Goal: Task Accomplishment & Management: Manage account settings

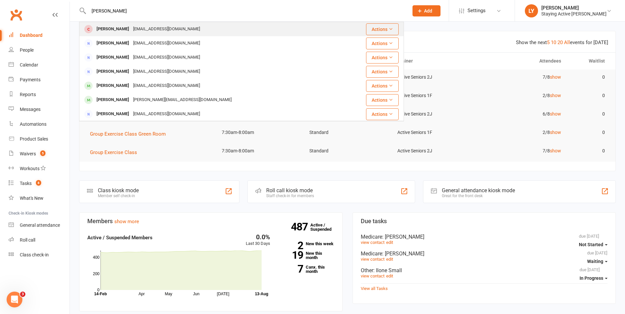
type input "[PERSON_NAME]"
click at [102, 28] on div "Ann Eyland" at bounding box center [113, 29] width 37 height 10
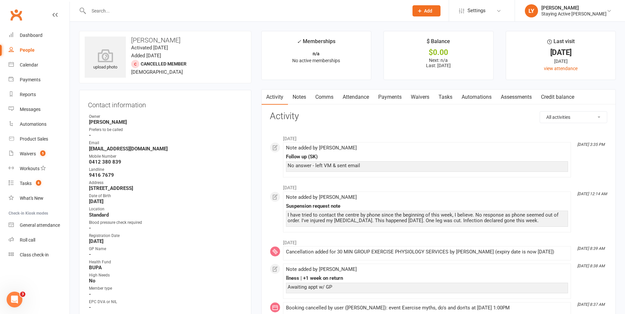
click at [529, 98] on link "Assessments" at bounding box center [516, 97] width 40 height 15
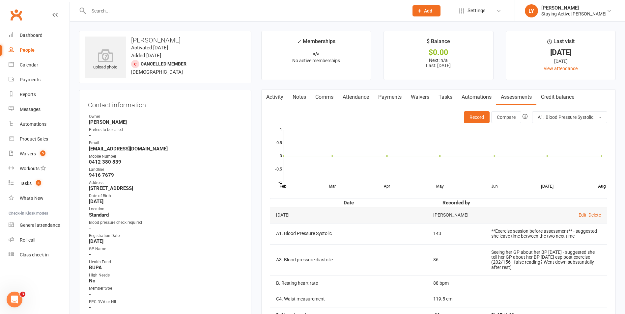
click at [171, 10] on input "text" at bounding box center [245, 10] width 317 height 9
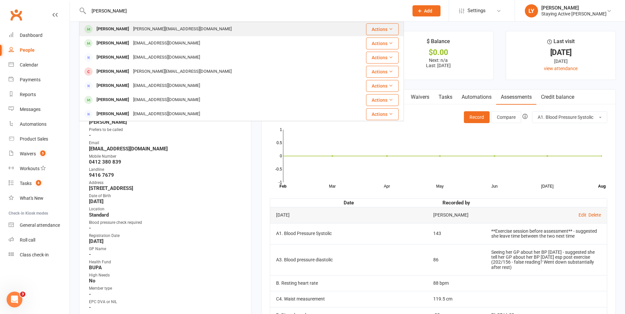
type input "leigh hall"
click at [111, 28] on div "[PERSON_NAME]" at bounding box center [113, 29] width 37 height 10
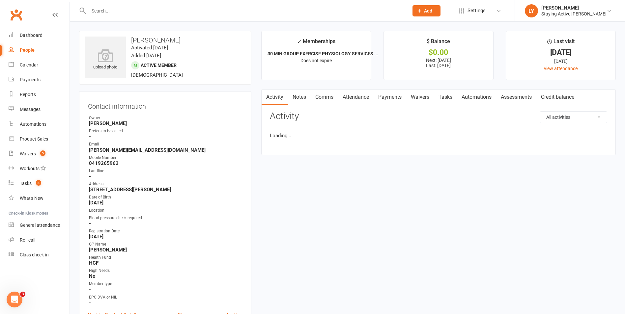
click at [355, 94] on link "Attendance" at bounding box center [356, 97] width 36 height 15
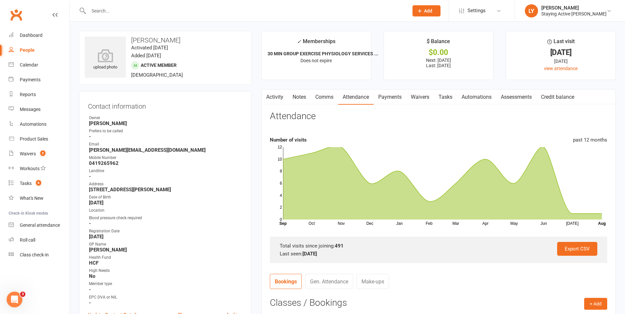
click at [13, 20] on link "Clubworx" at bounding box center [16, 15] width 16 height 16
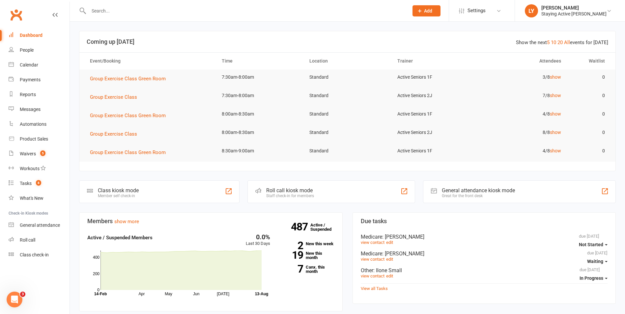
click at [322, 12] on input "text" at bounding box center [245, 10] width 317 height 9
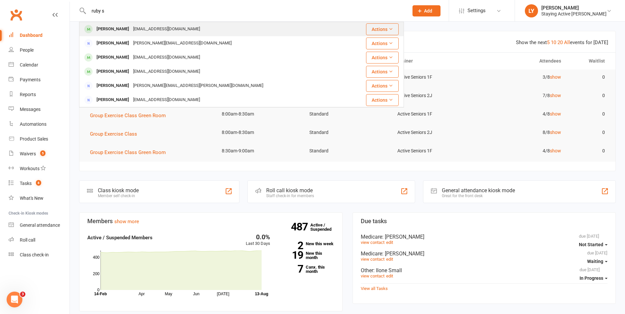
type input "ruby s"
click at [148, 22] on div "Ruby Sokwala rubysokwala15@gmail.com" at bounding box center [215, 29] width 270 height 14
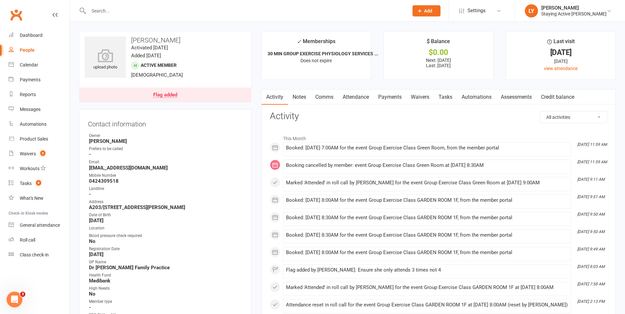
click at [359, 100] on link "Attendance" at bounding box center [356, 97] width 36 height 15
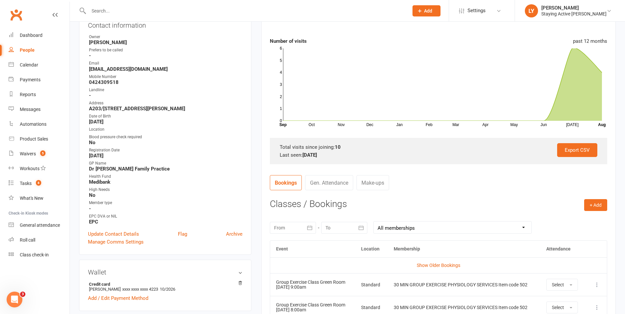
scroll to position [198, 0]
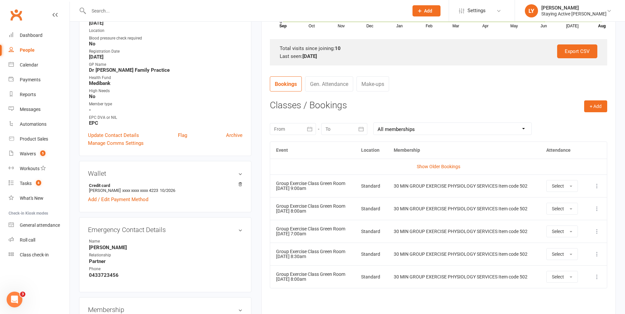
click at [300, 129] on div at bounding box center [293, 129] width 46 height 12
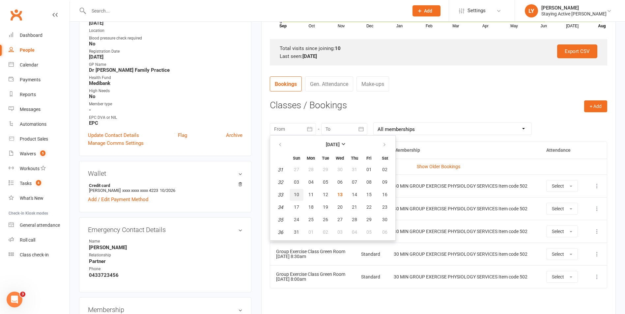
click at [298, 194] on span "10" at bounding box center [296, 194] width 5 height 5
type input "10 Aug 2025"
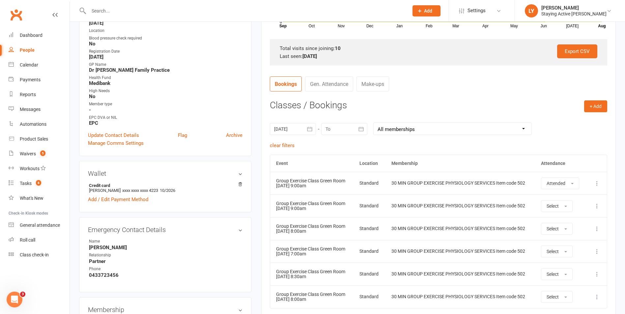
scroll to position [0, 0]
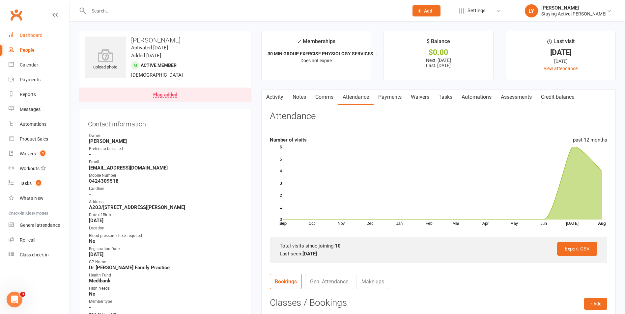
click at [29, 34] on div "Dashboard" at bounding box center [31, 35] width 23 height 5
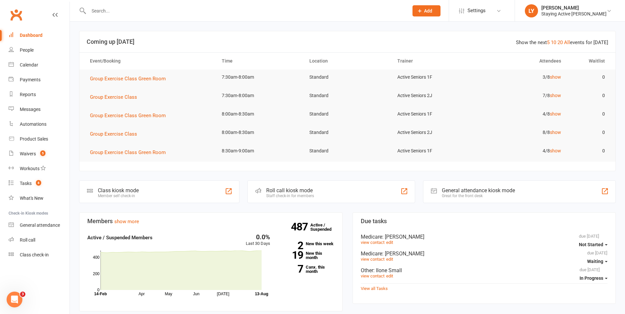
click at [141, 8] on input "text" at bounding box center [245, 10] width 317 height 9
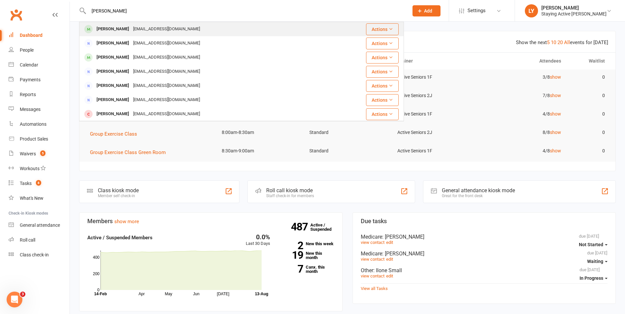
type input "doris pro"
click at [94, 29] on div at bounding box center [88, 29] width 12 height 11
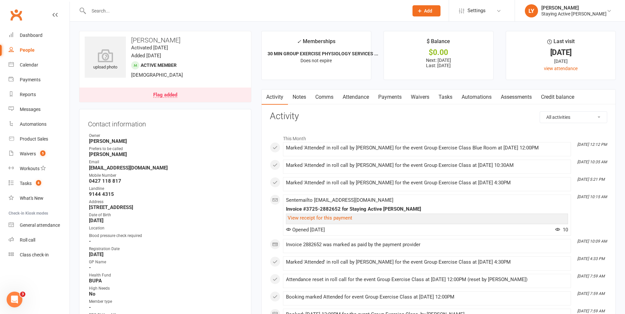
click at [348, 98] on link "Attendance" at bounding box center [356, 97] width 36 height 15
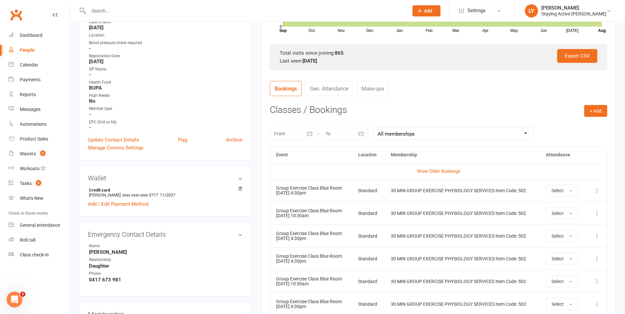
scroll to position [198, 0]
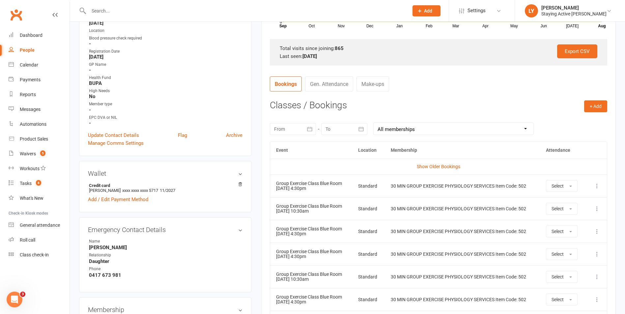
click at [599, 186] on icon at bounding box center [597, 186] width 7 height 7
click at [563, 224] on link "Remove booking" at bounding box center [568, 225] width 65 height 13
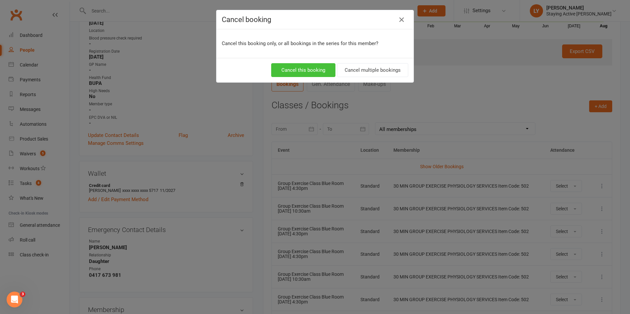
click at [294, 71] on button "Cancel this booking" at bounding box center [303, 70] width 64 height 14
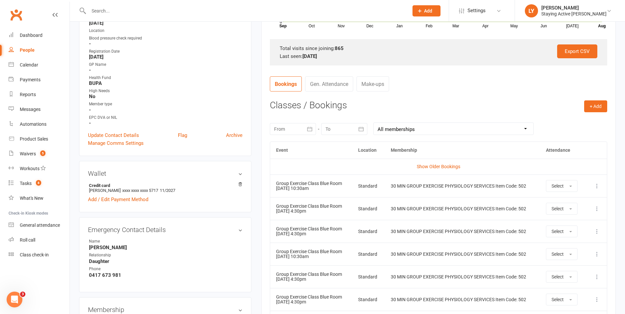
click at [254, 108] on div "upload photo Doris Procter Activated 18 July, 2018 Added 12 July, 2018 Active m…" at bounding box center [165, 276] width 182 height 887
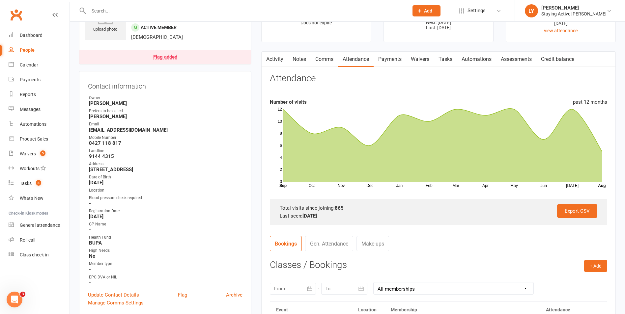
scroll to position [0, 0]
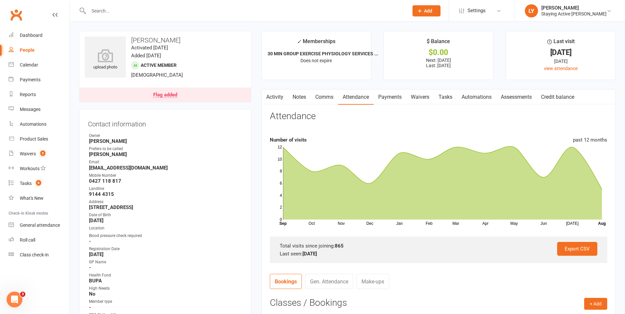
click at [158, 96] on div "Flag added" at bounding box center [165, 95] width 24 height 5
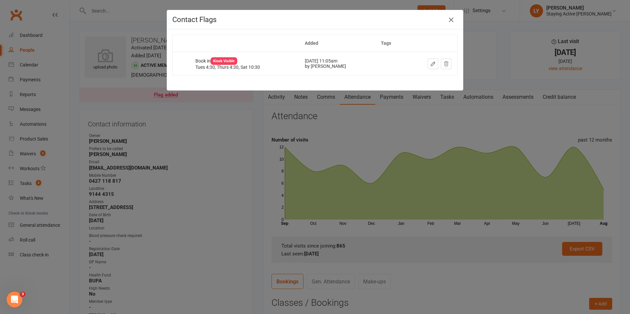
click at [450, 16] on icon "button" at bounding box center [451, 20] width 8 height 8
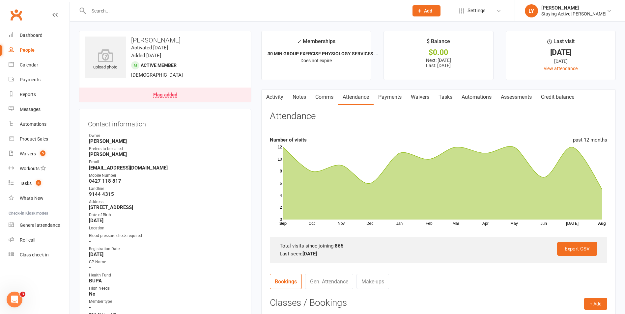
click at [16, 20] on link "Clubworx" at bounding box center [16, 15] width 16 height 16
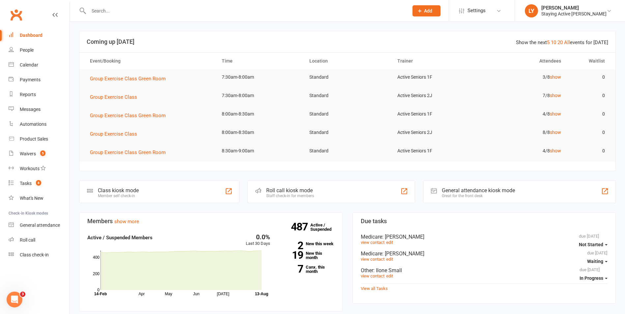
click at [310, 188] on div "Roll call kiosk mode" at bounding box center [290, 191] width 48 height 6
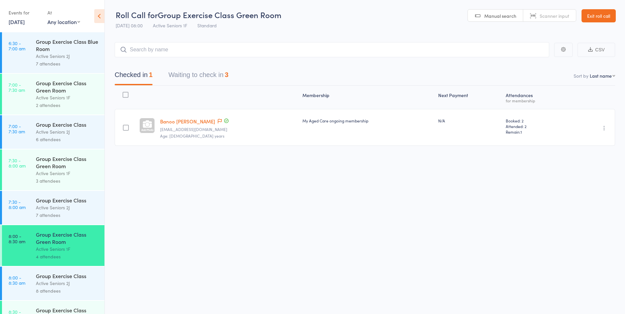
scroll to position [66, 0]
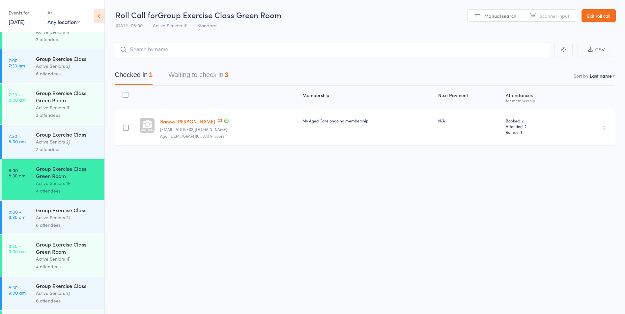
click at [48, 225] on div "8 attendees" at bounding box center [67, 226] width 63 height 8
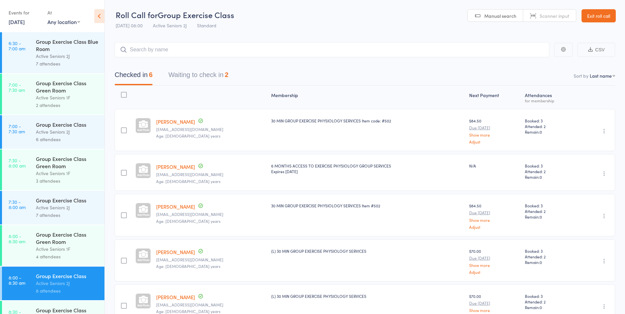
click at [204, 68] on div "Checked in 6 Waiting to check in 2" at bounding box center [365, 71] width 501 height 28
click at [223, 81] on button "Waiting to check in 2" at bounding box center [198, 76] width 60 height 17
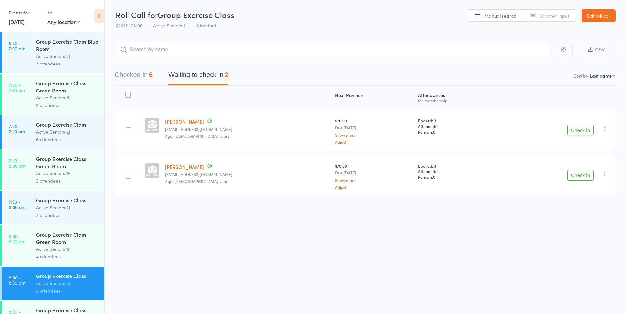
click at [149, 81] on button "Checked in 6" at bounding box center [134, 76] width 38 height 17
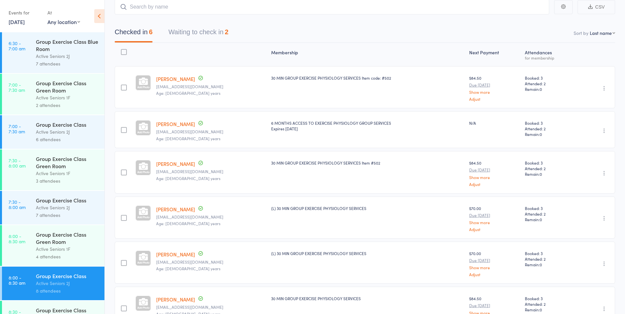
scroll to position [87, 0]
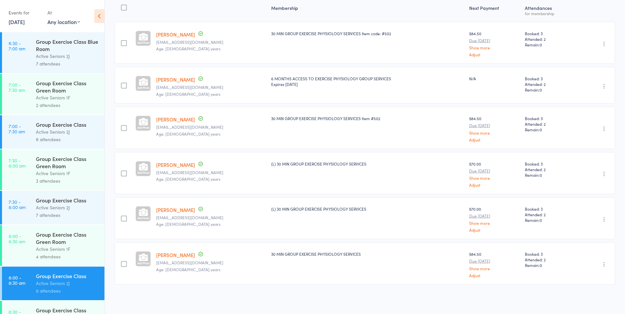
click at [65, 247] on div "Active Seniors 1F" at bounding box center [67, 250] width 63 height 8
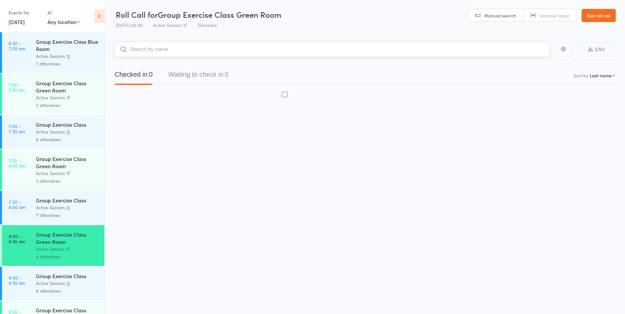
scroll to position [0, 0]
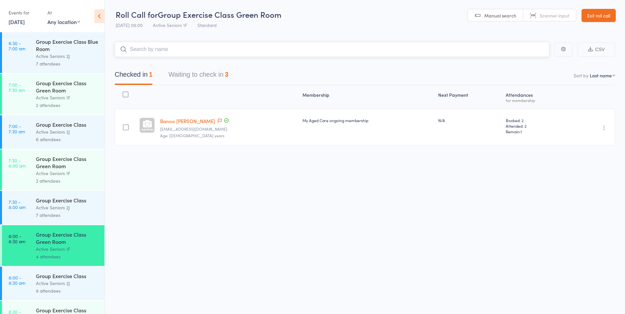
click at [216, 83] on button "Waiting to check in 3" at bounding box center [198, 76] width 60 height 17
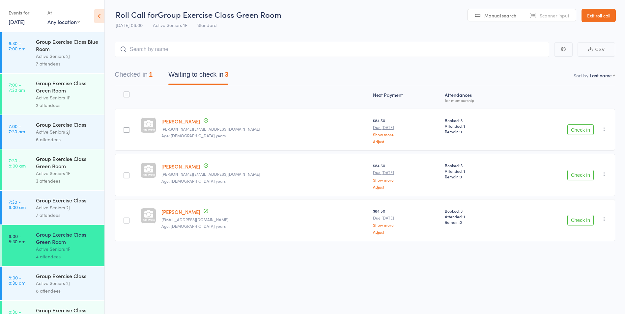
click at [589, 178] on button "Check in" at bounding box center [581, 175] width 26 height 11
click at [17, 25] on link "13 Aug, 2025" at bounding box center [17, 21] width 16 height 7
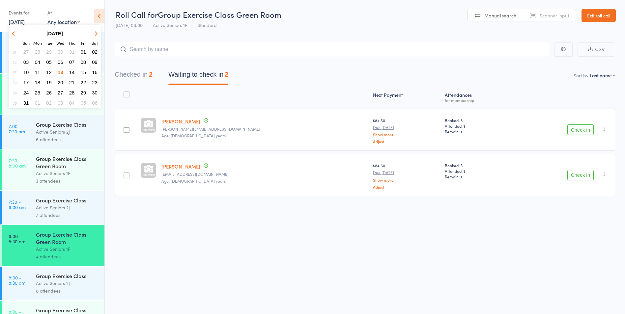
click at [309, 269] on div "Roll Call for Group Exercise Class Green Room 13 Aug 08:00 Active Seniors 1F St…" at bounding box center [312, 157] width 625 height 314
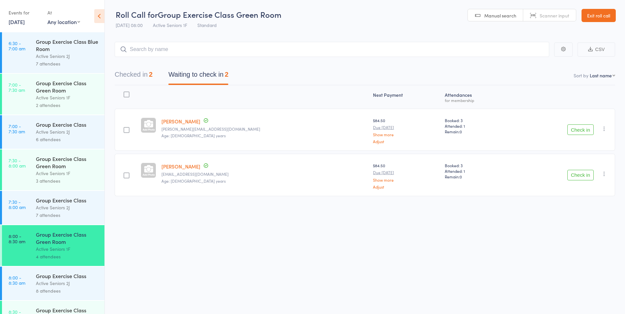
drag, startPoint x: 601, startPoint y: 15, endPoint x: 566, endPoint y: 20, distance: 35.9
click at [601, 15] on link "Exit roll call" at bounding box center [599, 15] width 34 height 13
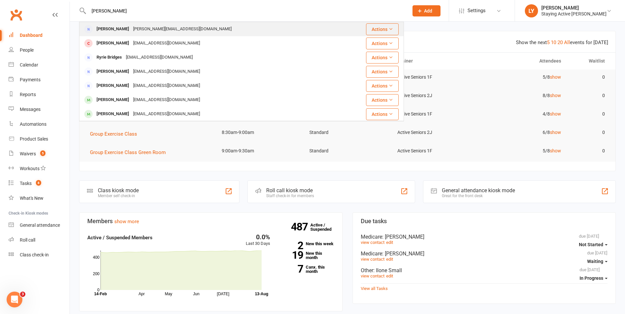
type input "bridget chan"
click at [143, 32] on div "bridget_leong@hotmail.com" at bounding box center [182, 29] width 103 height 10
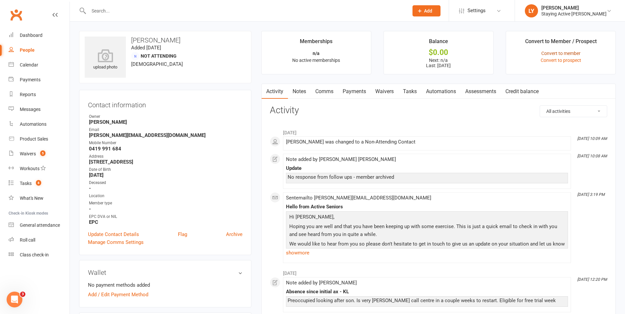
click at [571, 52] on link "Convert to member" at bounding box center [561, 53] width 39 height 5
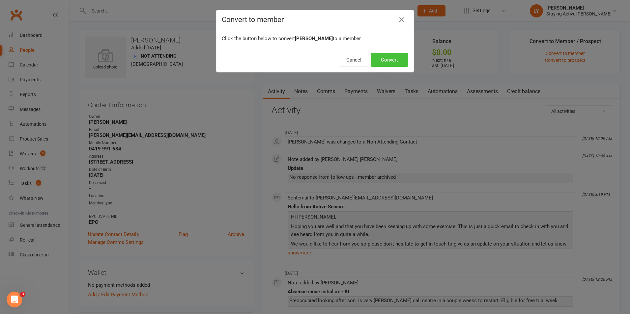
click at [386, 57] on button "Convert" at bounding box center [390, 60] width 38 height 14
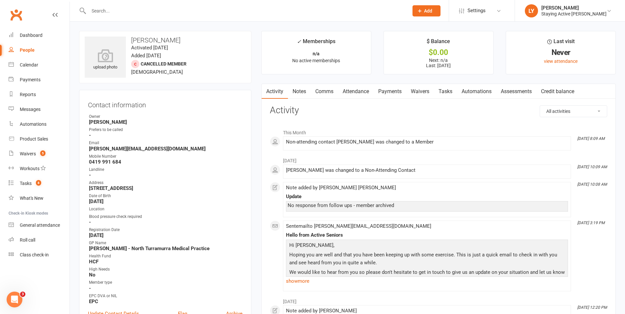
click at [190, 6] on input "text" at bounding box center [245, 10] width 317 height 9
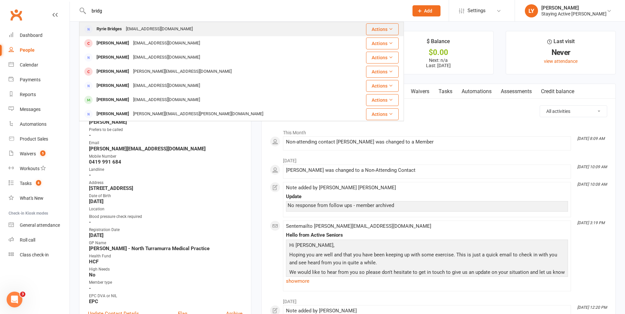
type input "bridg"
click at [143, 29] on div "ryrie.bridges@gmail.com" at bounding box center [159, 29] width 71 height 10
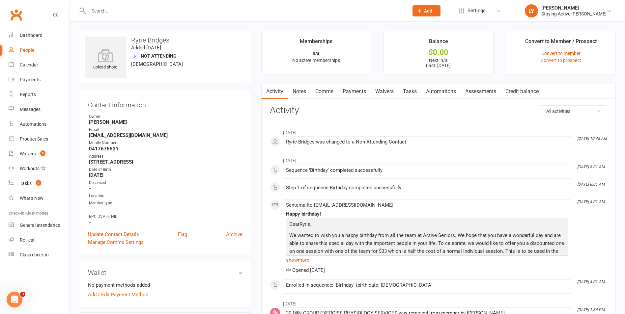
click at [194, 7] on input "text" at bounding box center [245, 10] width 317 height 9
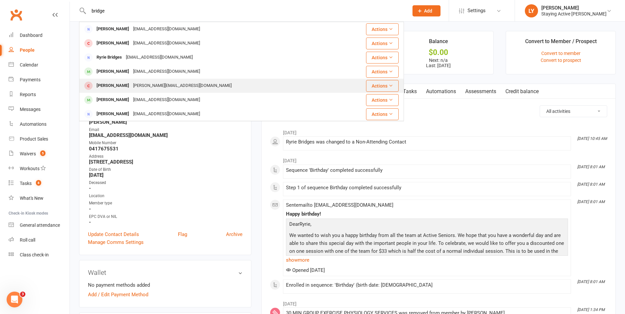
type input "bridge"
click at [136, 83] on div "[PERSON_NAME][EMAIL_ADDRESS][DOMAIN_NAME]" at bounding box center [182, 86] width 103 height 10
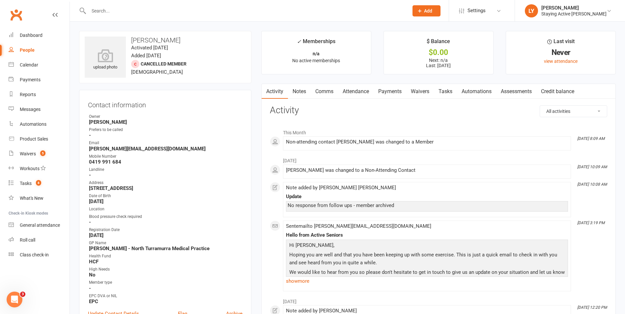
click at [282, 16] on div at bounding box center [241, 10] width 325 height 21
click at [285, 11] on input "text" at bounding box center [245, 10] width 317 height 9
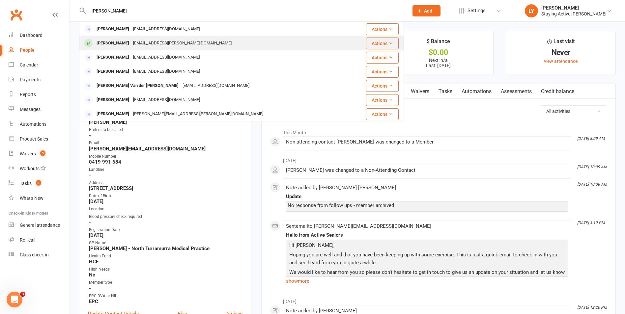
type input "kwan"
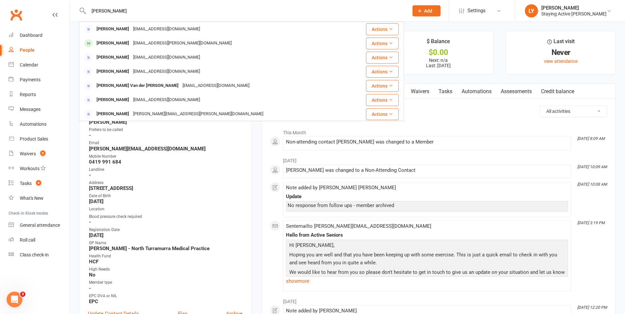
click at [133, 47] on div "yiulam.kwan@gmail.com" at bounding box center [182, 44] width 103 height 10
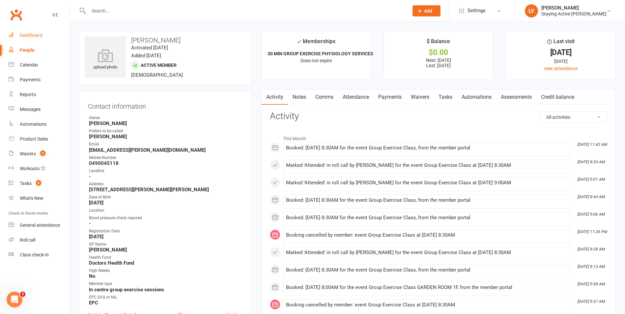
click at [40, 33] on div "Dashboard" at bounding box center [31, 35] width 23 height 5
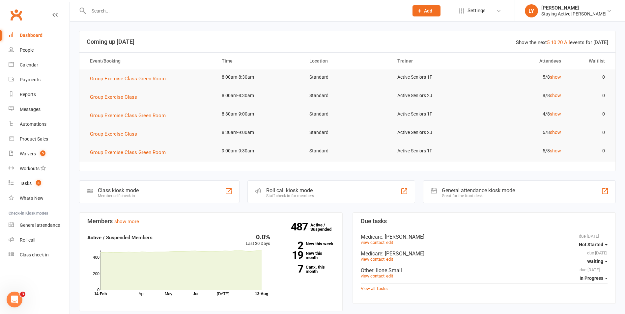
click at [363, 197] on div "Roll call kiosk mode Staff check-in for members" at bounding box center [331, 192] width 167 height 23
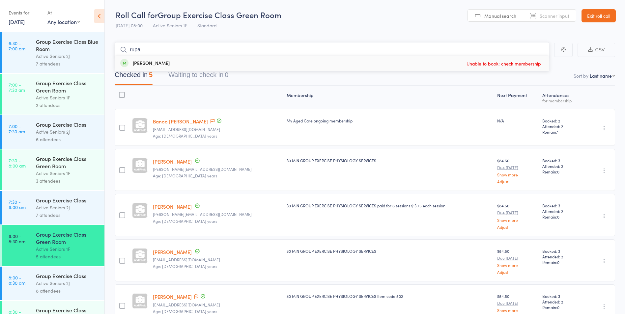
type input "rupa"
click at [163, 63] on div "[PERSON_NAME]" at bounding box center [144, 64] width 49 height 8
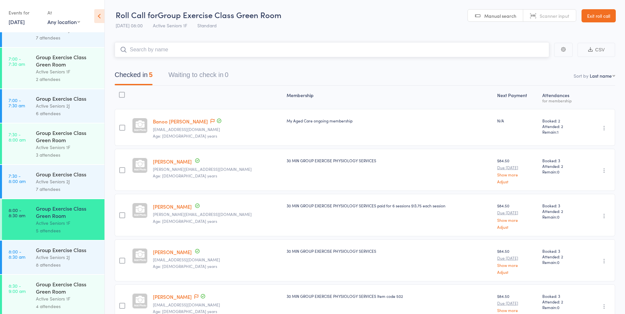
scroll to position [66, 0]
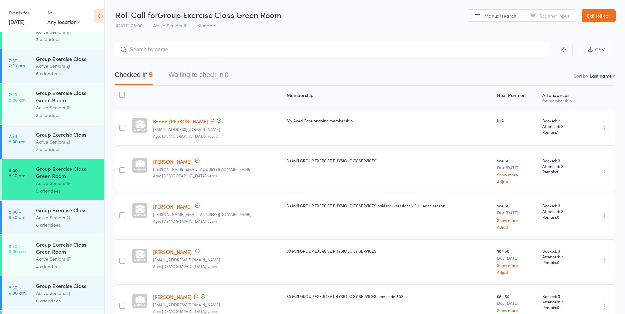
click at [8, 211] on link "8:00 - 8:30 am Group Exercise Class Active Seniors 2J 8 attendees" at bounding box center [53, 218] width 103 height 34
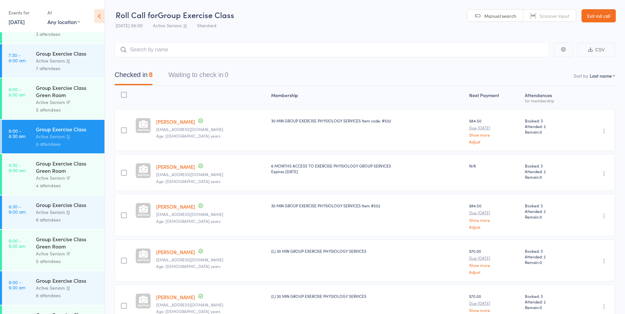
scroll to position [198, 0]
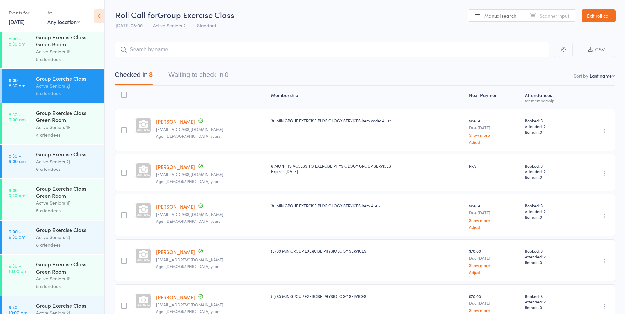
click at [56, 116] on div "Group Exercise Class Green Room" at bounding box center [67, 116] width 63 height 15
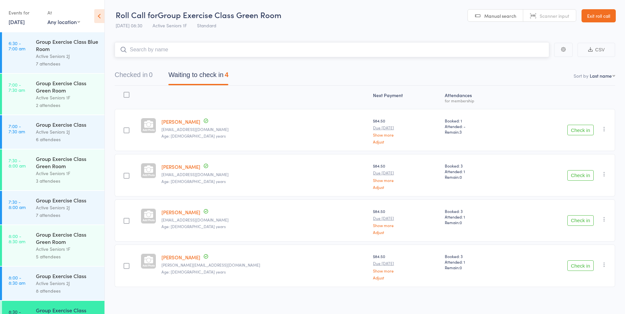
scroll to position [99, 0]
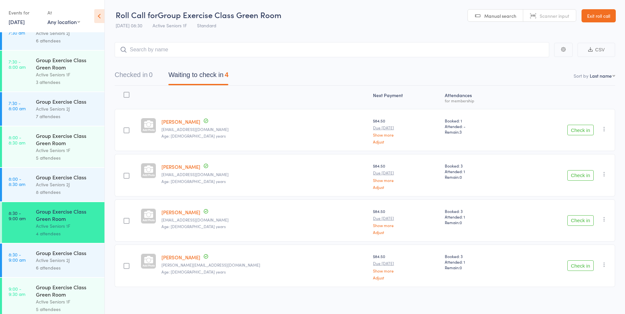
click at [57, 161] on div "5 attendees" at bounding box center [67, 158] width 63 height 8
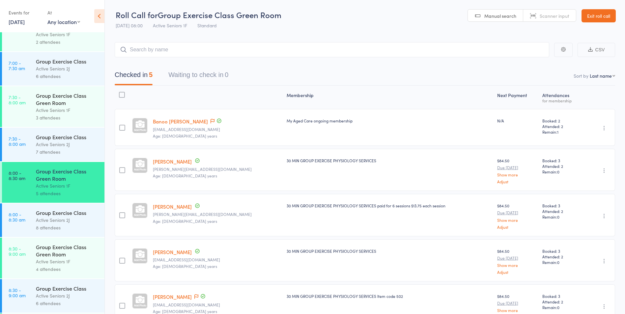
scroll to position [99, 0]
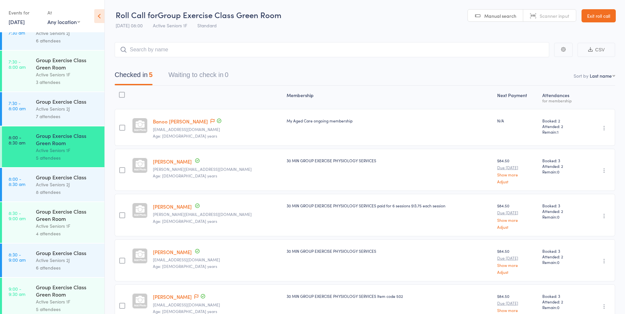
click at [50, 225] on div "Active Seniors 1F" at bounding box center [67, 227] width 63 height 8
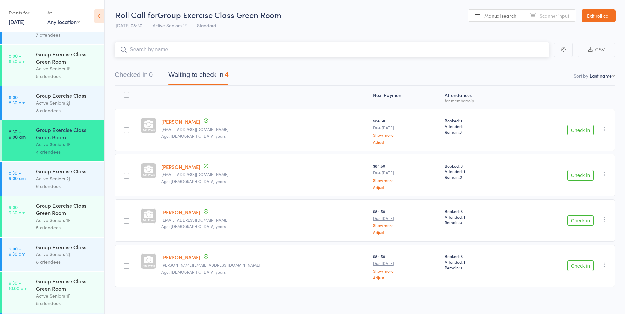
scroll to position [198, 0]
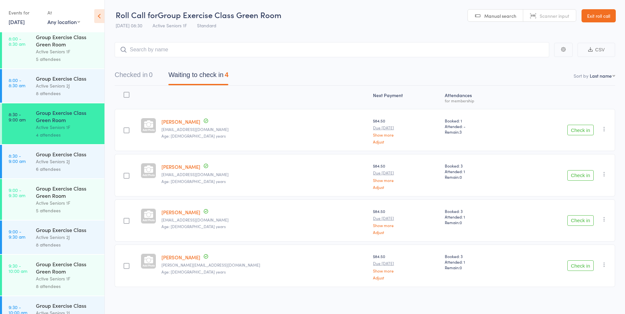
click at [33, 236] on link "9:00 - 9:30 am Group Exercise Class Active Seniors 2J 8 attendees" at bounding box center [53, 238] width 103 height 34
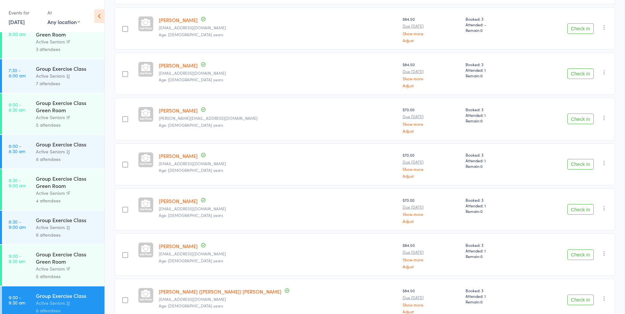
scroll to position [165, 0]
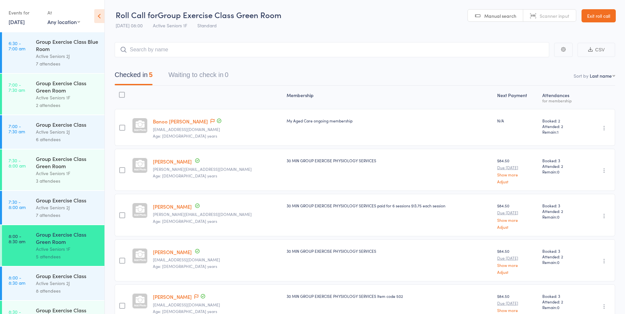
click at [598, 14] on link "Exit roll call" at bounding box center [599, 15] width 34 height 13
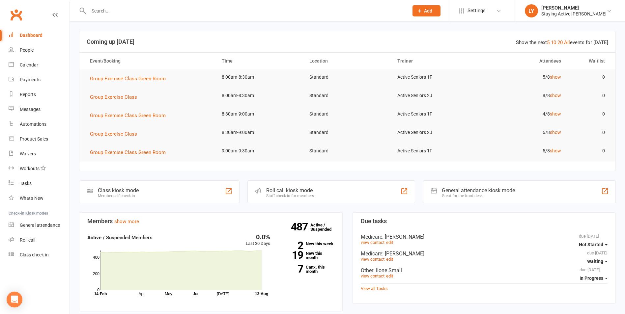
click at [152, 10] on input "text" at bounding box center [245, 10] width 317 height 9
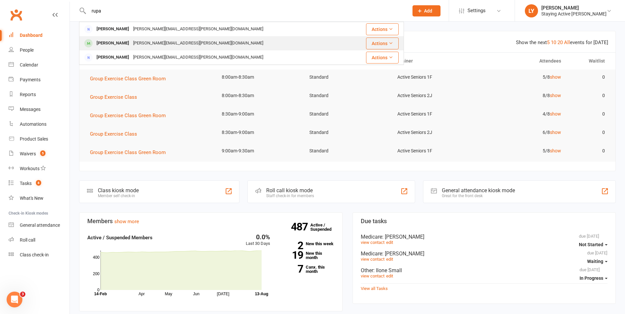
type input "rupa"
click at [126, 40] on div "[PERSON_NAME]" at bounding box center [113, 44] width 37 height 10
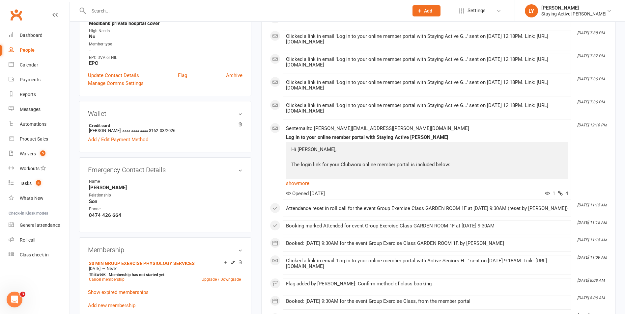
scroll to position [297, 0]
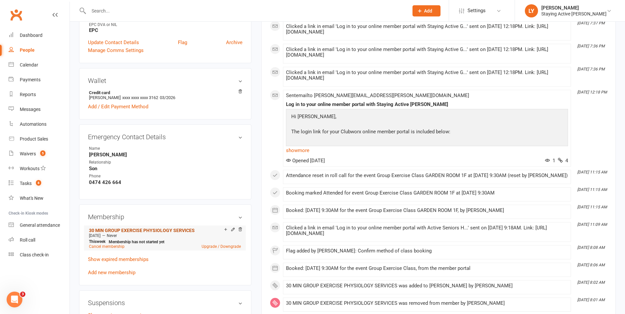
click at [108, 228] on link "30 MIN GROUP EXERCISE PHYSIOLOGY SERVICES" at bounding box center [142, 230] width 106 height 5
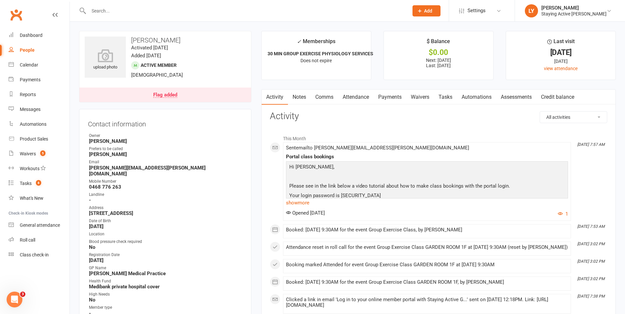
click at [397, 98] on link "Payments" at bounding box center [390, 97] width 33 height 15
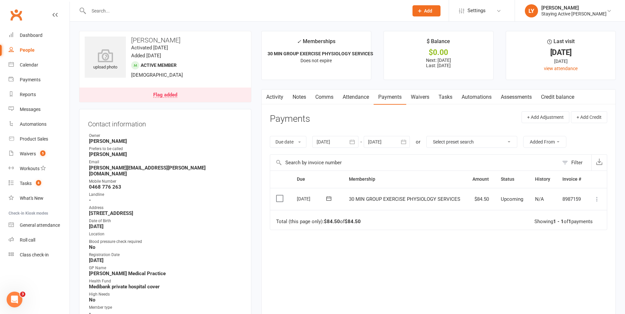
click at [166, 99] on link "Flag added" at bounding box center [165, 95] width 172 height 15
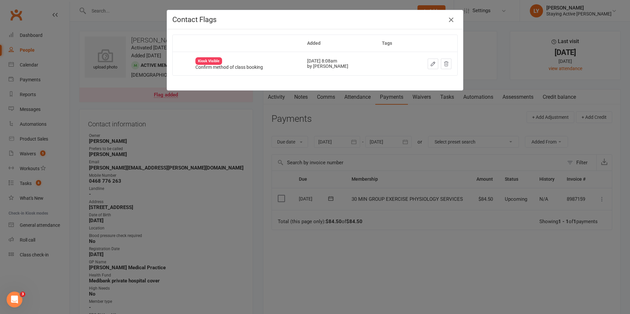
click at [453, 20] on icon "button" at bounding box center [451, 20] width 8 height 8
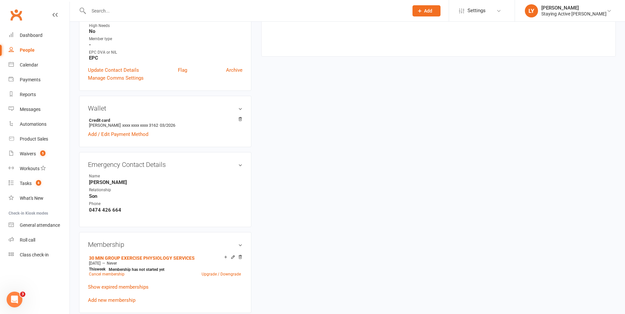
scroll to position [297, 0]
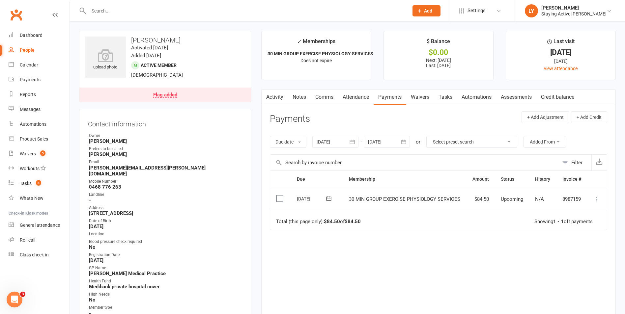
click at [162, 15] on input "text" at bounding box center [245, 10] width 317 height 9
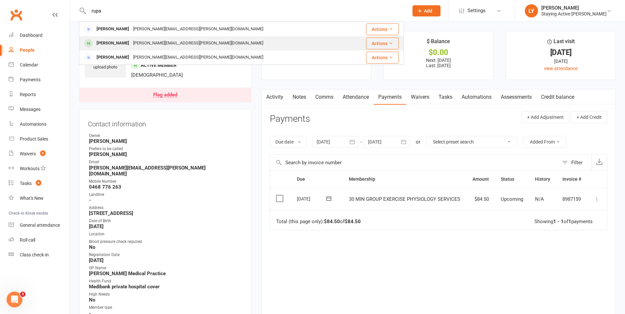
type input "rupa"
click at [302, 46] on div "Rupananda Jayawickrama nihal.r.jayawickrama@gmail.com" at bounding box center [215, 44] width 270 height 14
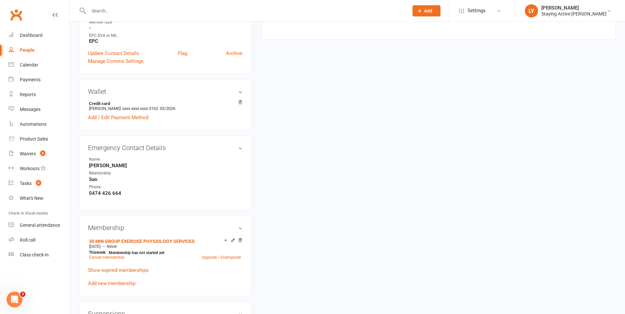
scroll to position [297, 0]
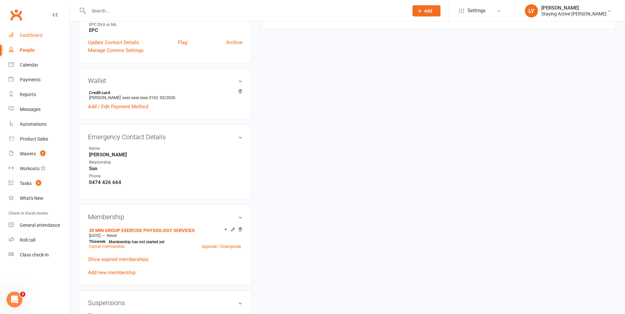
click at [24, 34] on div "Dashboard" at bounding box center [31, 35] width 23 height 5
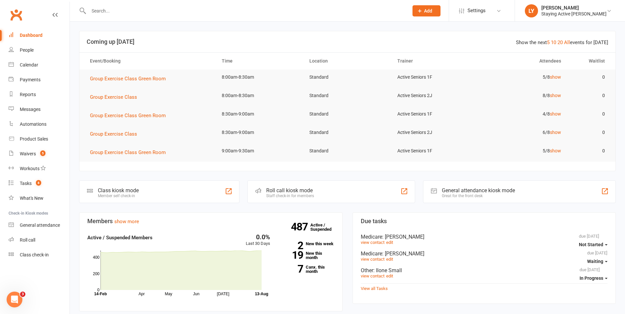
click at [278, 195] on div "Staff check-in for members" at bounding box center [290, 196] width 48 height 5
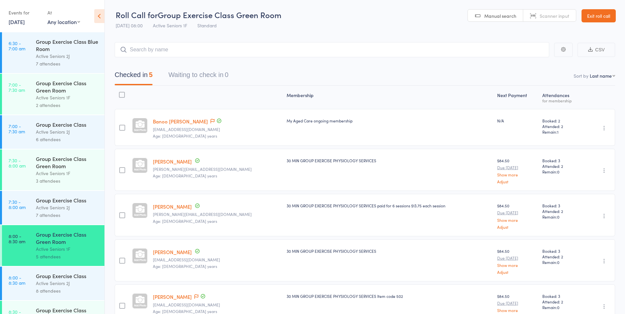
click at [19, 20] on link "[DATE]" at bounding box center [17, 21] width 16 height 7
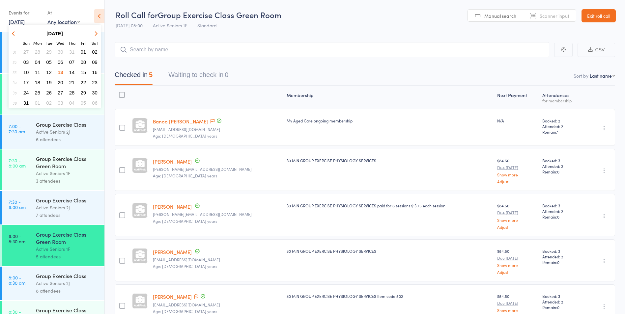
click at [59, 92] on span "27" at bounding box center [61, 93] width 6 height 6
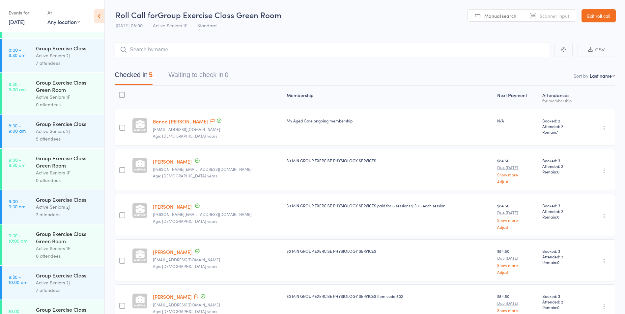
scroll to position [231, 0]
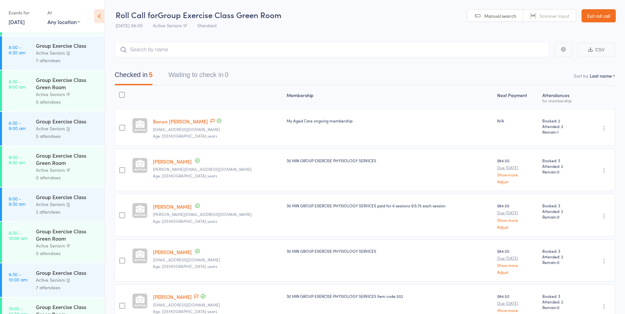
click at [66, 279] on div "Active Seniors 2J" at bounding box center [67, 281] width 63 height 8
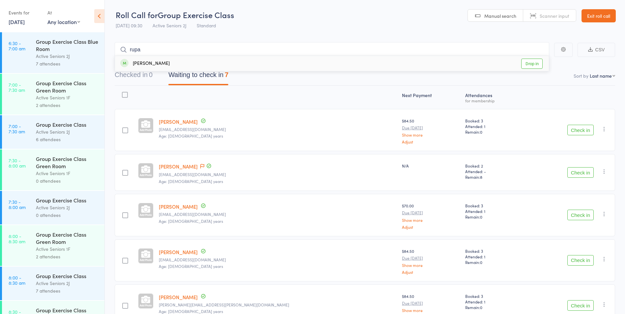
type input "rupa"
click at [536, 62] on link "Drop in" at bounding box center [531, 64] width 21 height 10
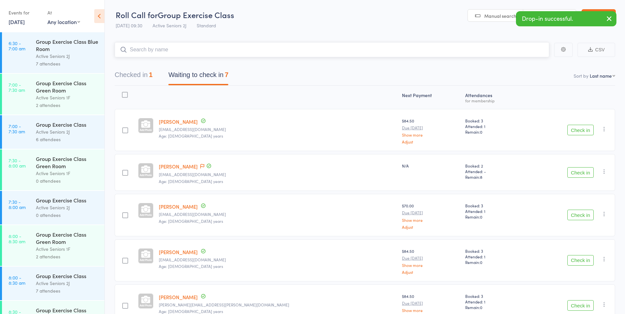
click at [130, 71] on button "Checked in 1" at bounding box center [134, 76] width 38 height 17
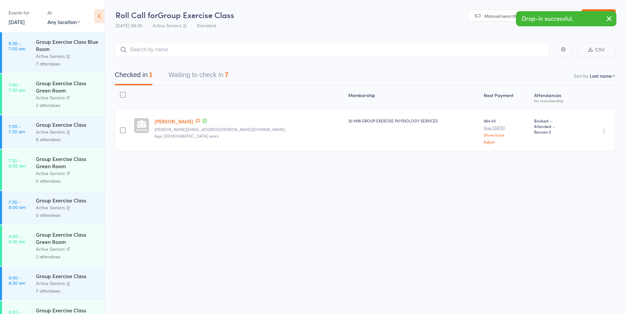
click at [603, 125] on div "Undo check-in Send message Add Note Add Task Add Flag Remove [PERSON_NAME] abse…" at bounding box center [598, 130] width 34 height 42
click at [606, 131] on icon "button" at bounding box center [604, 131] width 7 height 7
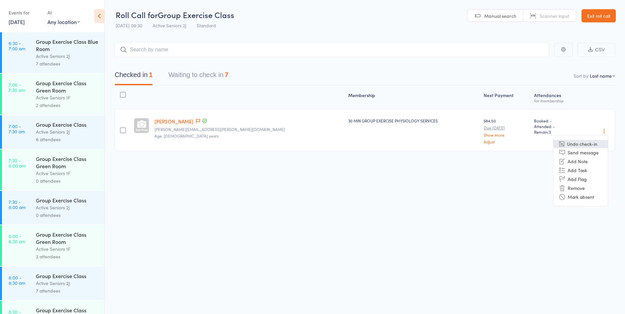
click at [586, 144] on li "Undo check-in" at bounding box center [581, 144] width 54 height 8
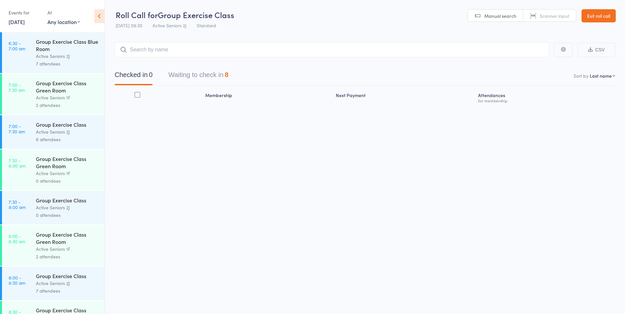
click at [179, 65] on div "Checked in 0 Waiting to check in 8" at bounding box center [365, 71] width 501 height 28
click at [181, 71] on button "Waiting to check in 8" at bounding box center [198, 76] width 60 height 17
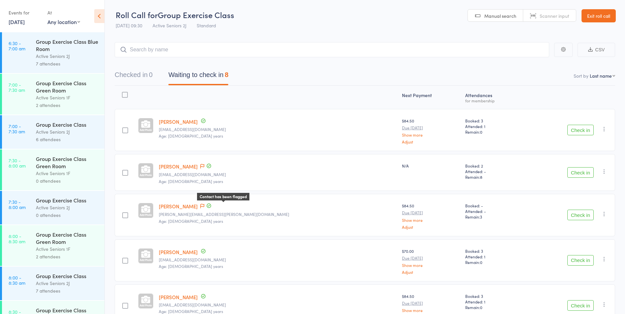
click at [204, 204] on icon at bounding box center [202, 206] width 4 height 5
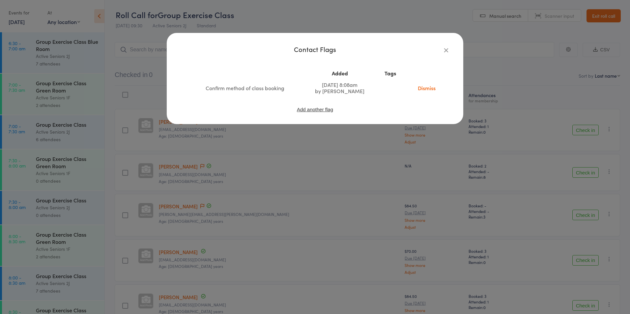
click at [444, 51] on icon "button" at bounding box center [446, 49] width 7 height 7
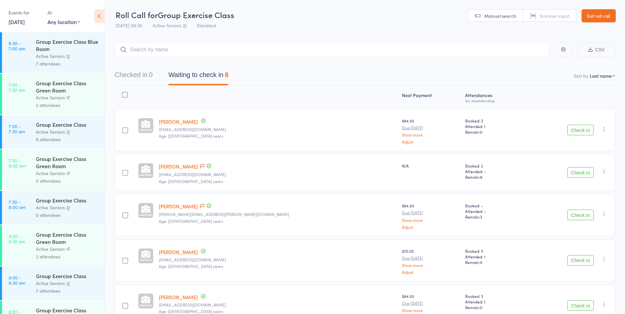
click at [605, 16] on link "Exit roll call" at bounding box center [599, 15] width 34 height 13
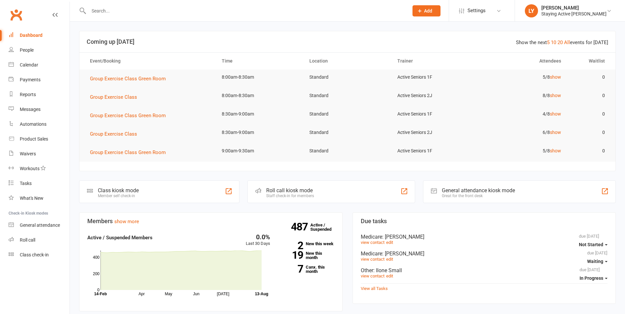
click at [337, 7] on input "text" at bounding box center [245, 10] width 317 height 9
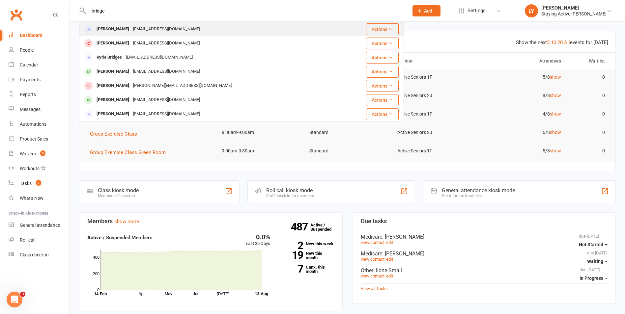
type input "bridge"
click at [133, 27] on div "[EMAIL_ADDRESS][DOMAIN_NAME]" at bounding box center [166, 29] width 71 height 10
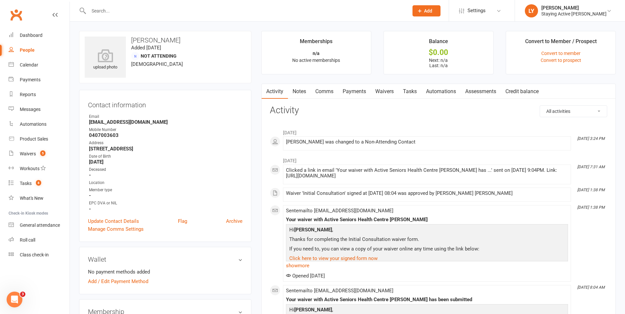
click at [265, 10] on input "text" at bounding box center [245, 10] width 317 height 9
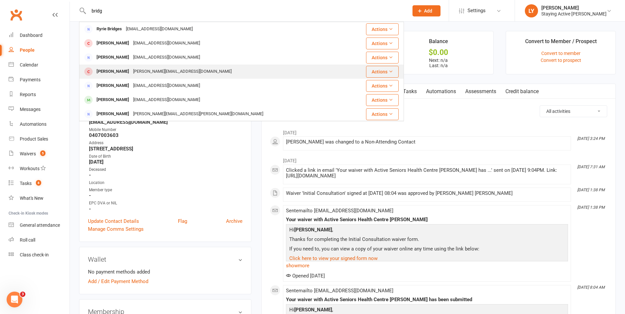
type input "bridg"
click at [141, 66] on div "[PERSON_NAME] [PERSON_NAME][EMAIL_ADDRESS][DOMAIN_NAME]" at bounding box center [215, 72] width 270 height 14
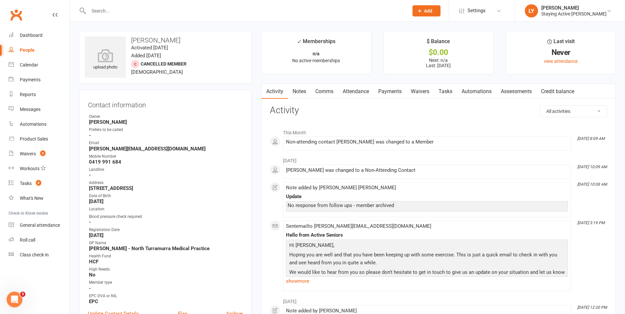
click at [303, 98] on link "Notes" at bounding box center [299, 91] width 23 height 15
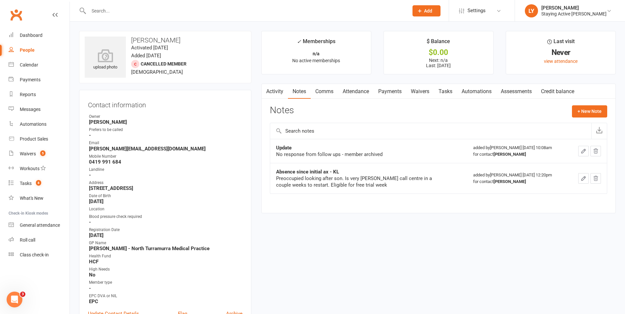
click at [177, 12] on input "text" at bounding box center [245, 10] width 317 height 9
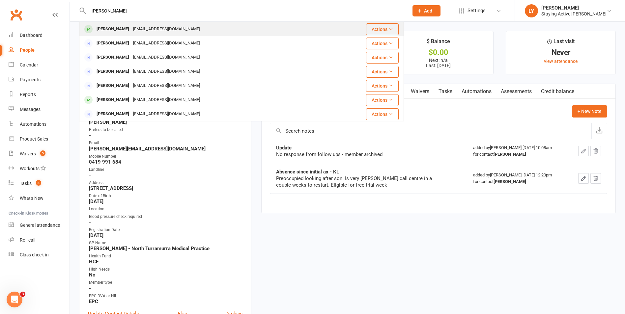
type input "sheila"
click at [145, 29] on div "smcaldwell@bigpond.com" at bounding box center [166, 29] width 71 height 10
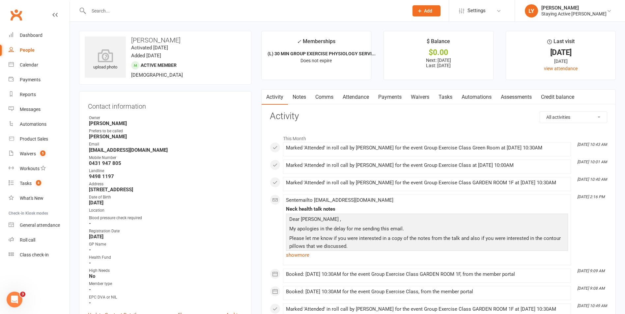
click at [300, 97] on link "Notes" at bounding box center [299, 97] width 23 height 15
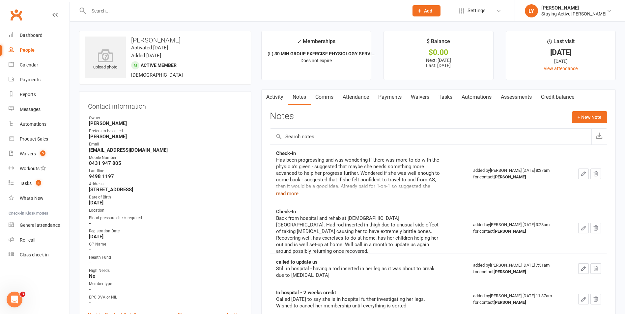
click at [287, 193] on button "read more" at bounding box center [287, 194] width 22 height 8
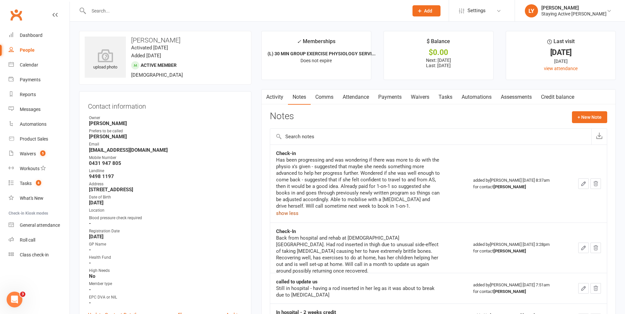
click at [508, 96] on link "Assessments" at bounding box center [516, 97] width 40 height 15
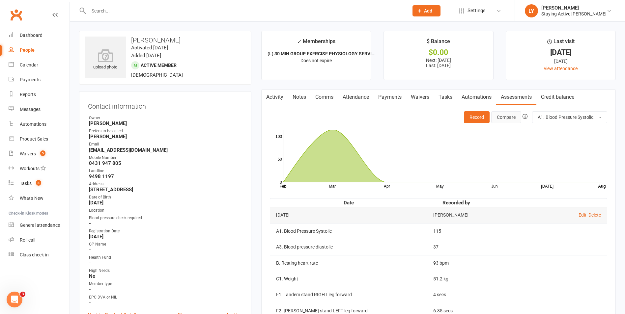
click at [501, 121] on button "Compare" at bounding box center [507, 117] width 30 height 12
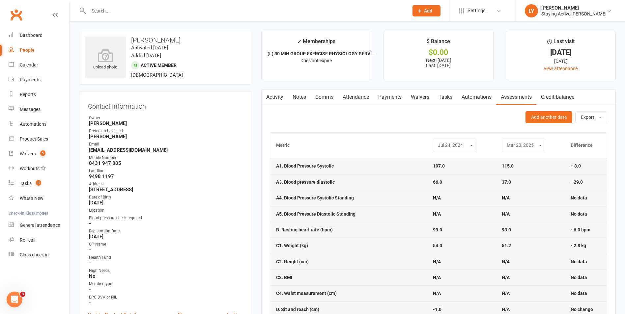
click at [453, 145] on select "Feb 3, 2015 Jun 2, 2015 Feb 5, 2016 Apr 6, 2016 Jul 27, 2016 Apr 26, 2017 Sep 2…" at bounding box center [454, 146] width 35 height 8
click at [464, 144] on select "Feb 3, 2015 Jun 2, 2015 Feb 5, 2016 Apr 6, 2016 Jul 27, 2016 Apr 26, 2017 Sep 2…" at bounding box center [454, 146] width 35 height 8
click at [437, 142] on select "Feb 3, 2015 Jun 2, 2015 Feb 5, 2016 Apr 6, 2016 Jul 27, 2016 Apr 26, 2017 Sep 2…" at bounding box center [454, 146] width 35 height 8
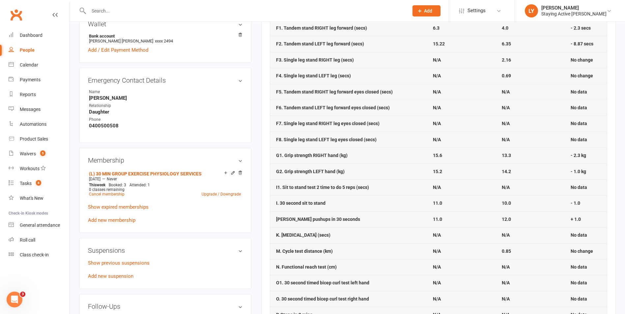
scroll to position [297, 0]
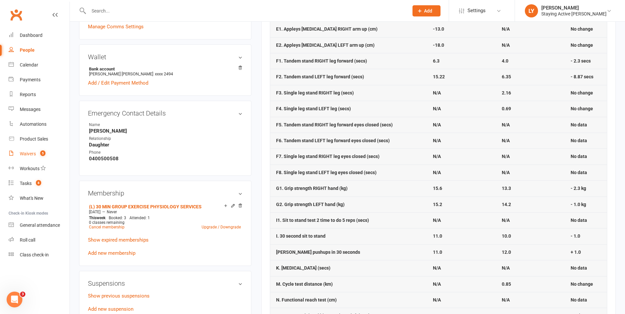
click at [43, 158] on link "Waivers 5" at bounding box center [39, 154] width 61 height 15
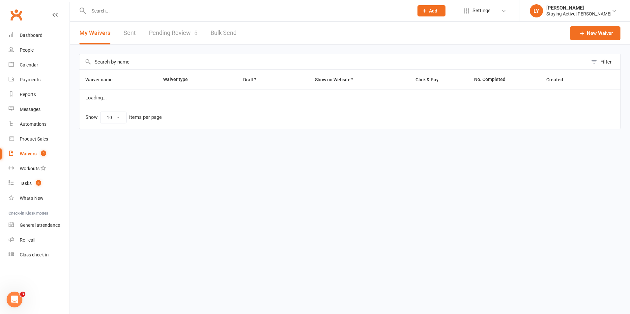
click at [164, 23] on link "Pending Review 5" at bounding box center [173, 33] width 48 height 23
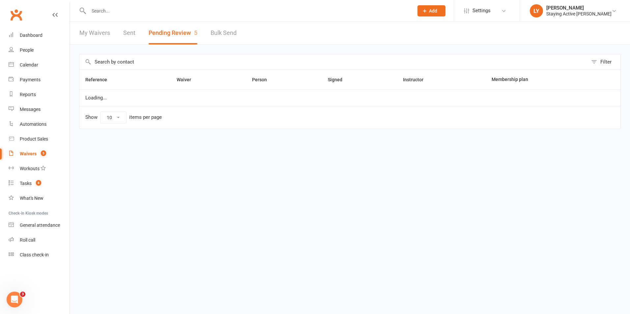
select select "25"
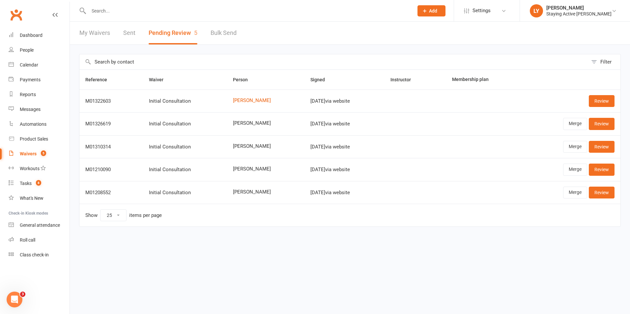
click at [220, 10] on input "text" at bounding box center [248, 10] width 322 height 9
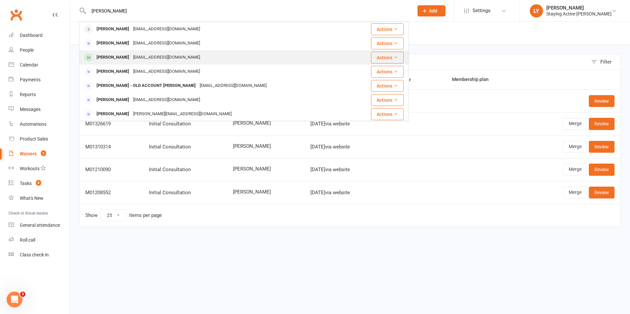
type input "kerry"
click at [155, 59] on div "kerryrob77@gmail.com" at bounding box center [166, 58] width 71 height 10
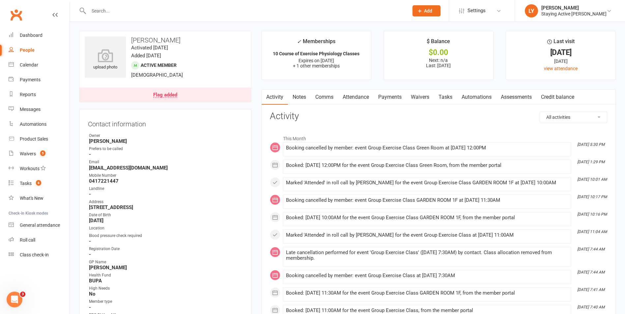
click at [162, 96] on div "Flag added" at bounding box center [165, 95] width 24 height 5
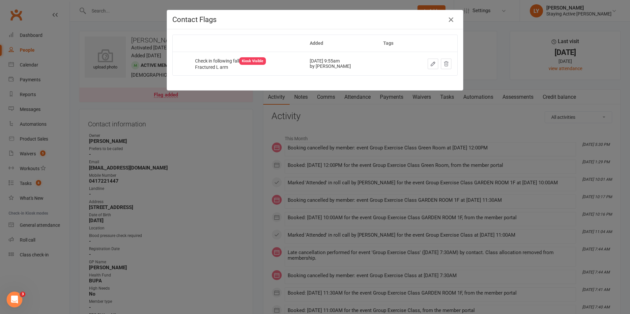
click at [252, 170] on div "Contact Flags Added Tags Check in following fall Kiosk Visible Fractured L arm …" at bounding box center [315, 157] width 630 height 314
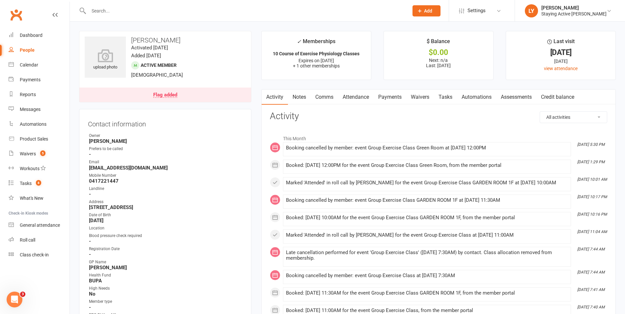
click at [299, 96] on link "Notes" at bounding box center [299, 97] width 23 height 15
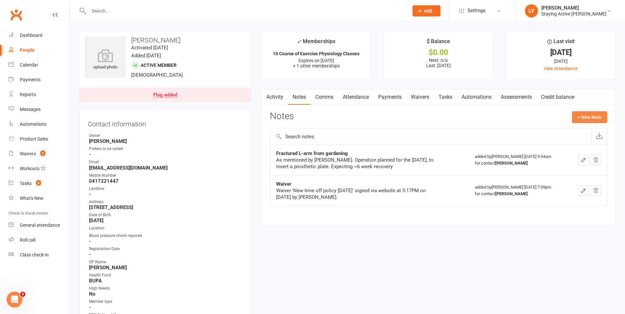
click at [588, 118] on button "+ New Note" at bounding box center [589, 117] width 35 height 12
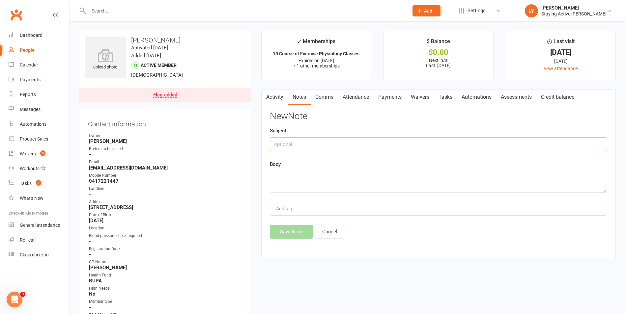
click at [378, 145] on input "text" at bounding box center [439, 144] width 338 height 14
type input "Sick leave (1 week suspension)"
click at [311, 174] on textarea at bounding box center [439, 182] width 338 height 22
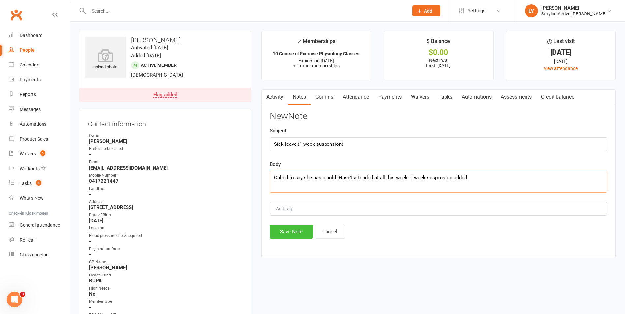
type textarea "Called to say she has a cold. Hasn't attended at all this week. 1 week suspensi…"
click at [290, 233] on button "Save Note" at bounding box center [291, 232] width 43 height 14
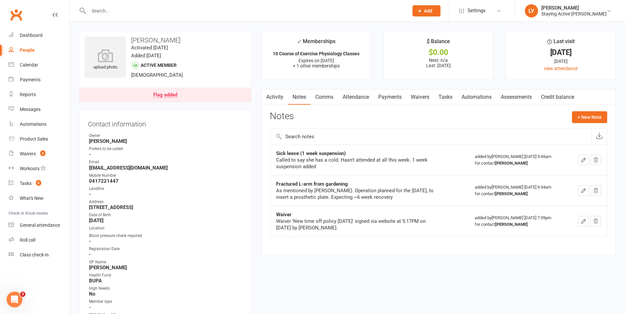
click at [392, 101] on link "Payments" at bounding box center [390, 97] width 33 height 15
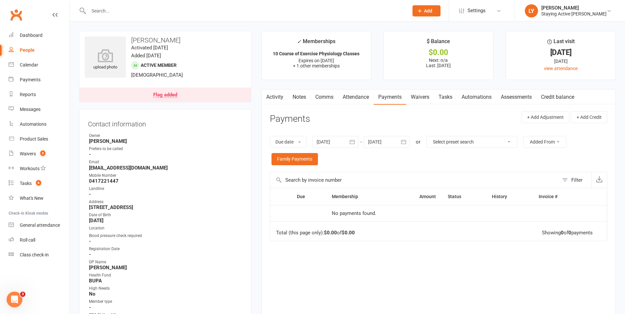
click at [348, 103] on link "Attendance" at bounding box center [356, 97] width 36 height 15
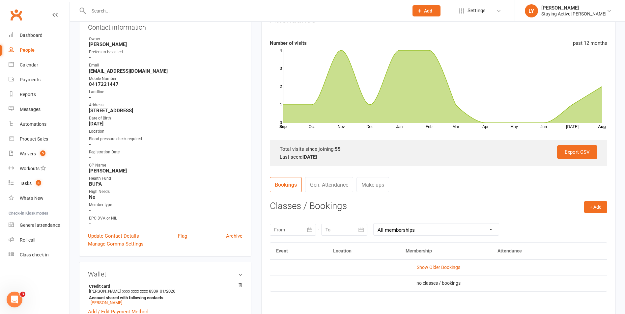
scroll to position [165, 0]
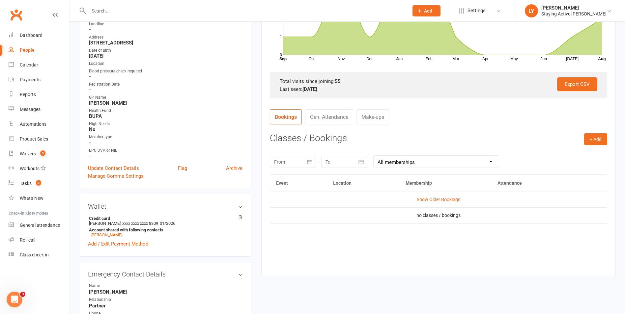
click at [314, 164] on button "button" at bounding box center [310, 162] width 12 height 12
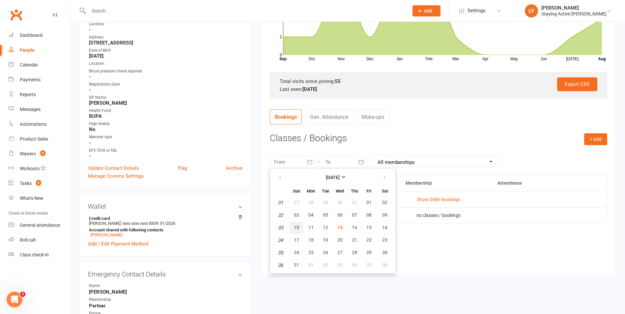
click at [299, 229] on span "10" at bounding box center [296, 227] width 5 height 5
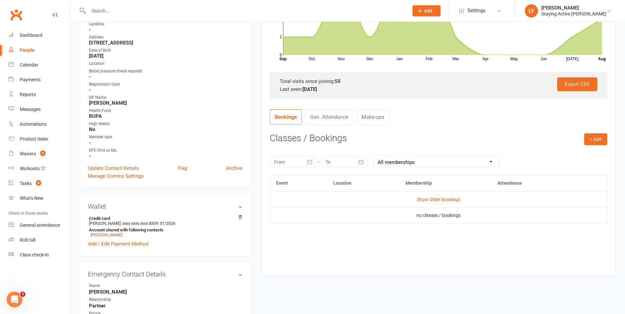
type input "10 Aug 2025"
click at [349, 166] on div at bounding box center [344, 162] width 46 height 12
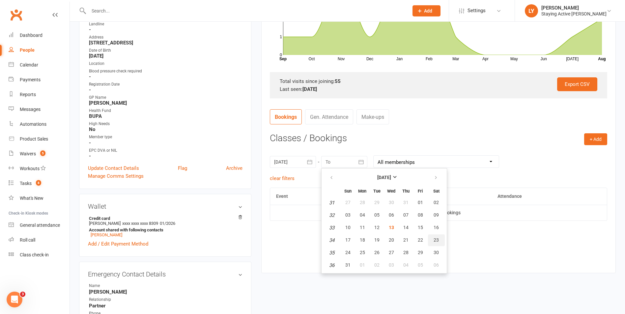
click at [437, 240] on span "23" at bounding box center [436, 240] width 5 height 5
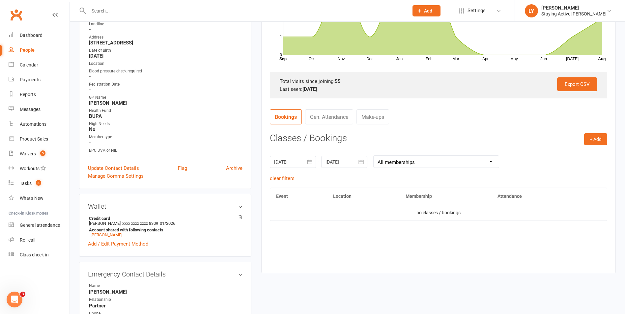
click at [349, 162] on div at bounding box center [344, 162] width 46 height 12
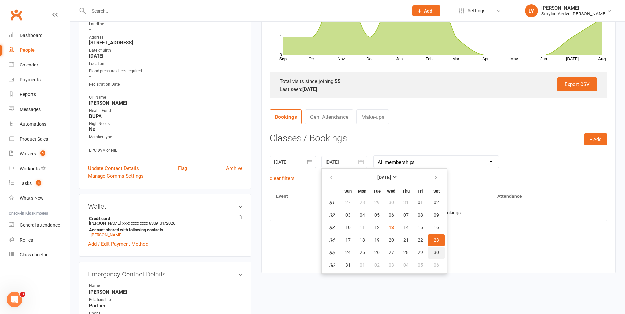
click at [436, 249] on button "30" at bounding box center [436, 253] width 17 height 12
type input "30 Aug 2025"
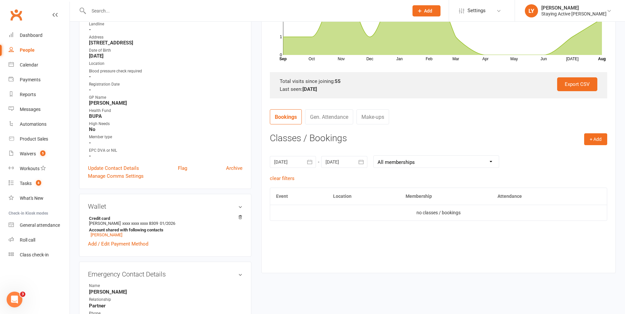
click at [306, 162] on button "button" at bounding box center [310, 162] width 12 height 12
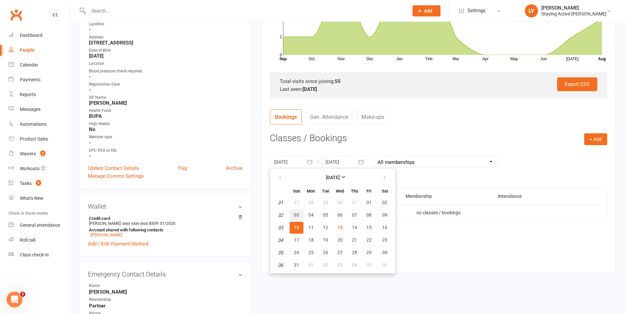
click at [299, 216] on span "03" at bounding box center [296, 215] width 5 height 5
type input "03 Aug 2025"
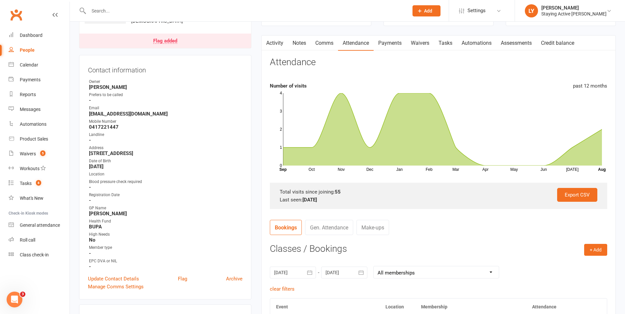
scroll to position [0, 0]
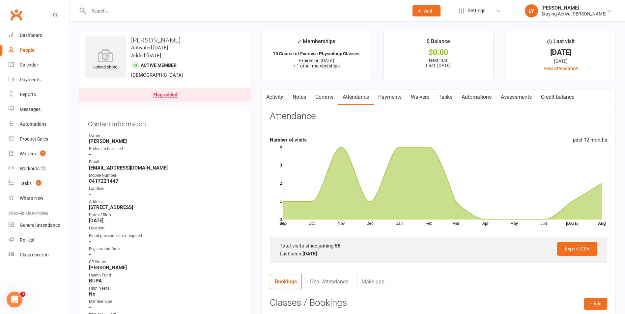
click at [272, 99] on link "Activity" at bounding box center [275, 97] width 26 height 15
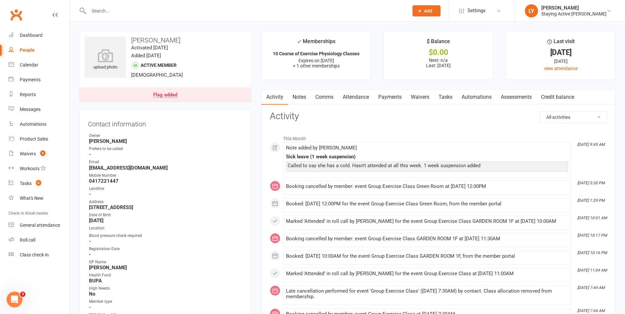
click at [306, 96] on link "Notes" at bounding box center [299, 97] width 23 height 15
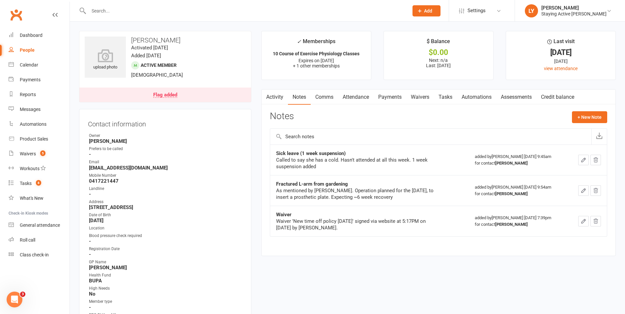
click at [581, 164] on button "button" at bounding box center [584, 160] width 11 height 11
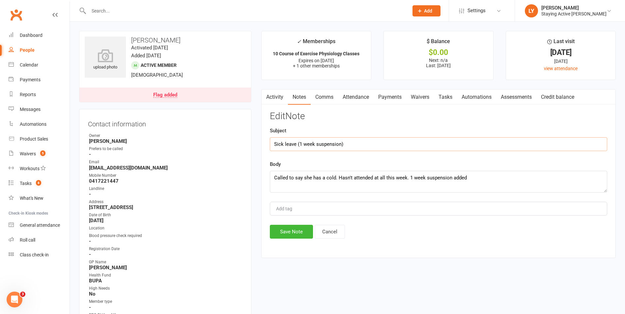
drag, startPoint x: 372, startPoint y: 140, endPoint x: 297, endPoint y: 146, distance: 75.0
click at [297, 146] on input "Sick leave (1 week suspension)" at bounding box center [439, 144] width 338 height 14
type input "Sick leave"
drag, startPoint x: 491, startPoint y: 175, endPoint x: 408, endPoint y: 177, distance: 82.8
click at [408, 177] on textarea "Called to say she has a cold. Hasn't attended at all this week. 1 week suspensi…" at bounding box center [439, 182] width 338 height 22
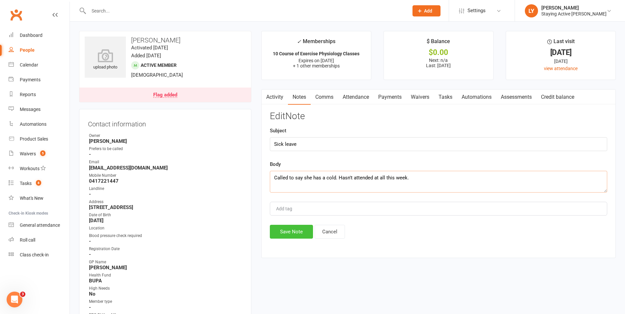
type textarea "Called to say she has a cold. Hasn't attended at all this week."
click at [290, 233] on button "Save Note" at bounding box center [291, 232] width 43 height 14
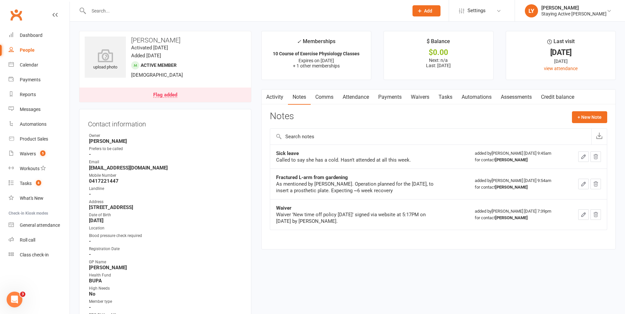
click at [391, 99] on link "Payments" at bounding box center [390, 97] width 33 height 15
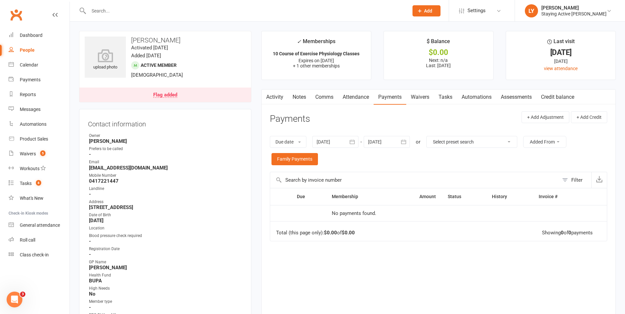
drag, startPoint x: 352, startPoint y: 100, endPoint x: 323, endPoint y: 131, distance: 42.4
click at [352, 101] on link "Attendance" at bounding box center [356, 97] width 36 height 15
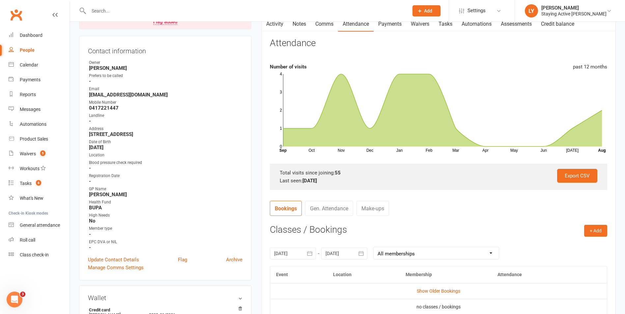
scroll to position [165, 0]
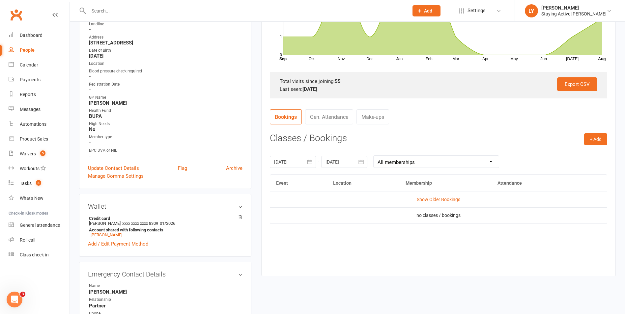
click at [302, 158] on div at bounding box center [293, 162] width 46 height 12
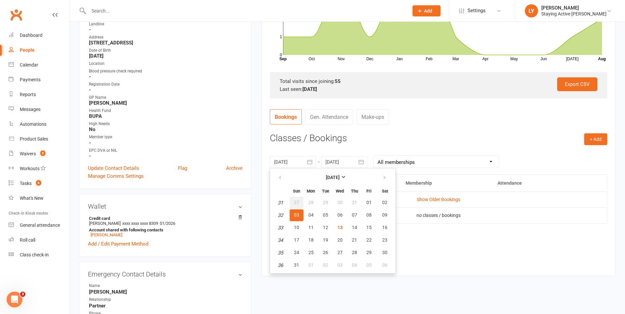
click at [298, 202] on span "27" at bounding box center [296, 202] width 5 height 5
type input "27 Jul 2025"
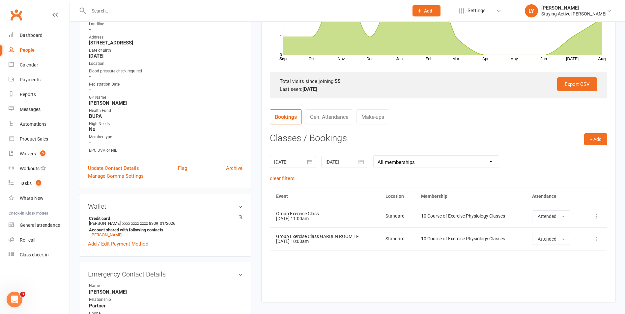
click at [332, 164] on div at bounding box center [344, 162] width 46 height 12
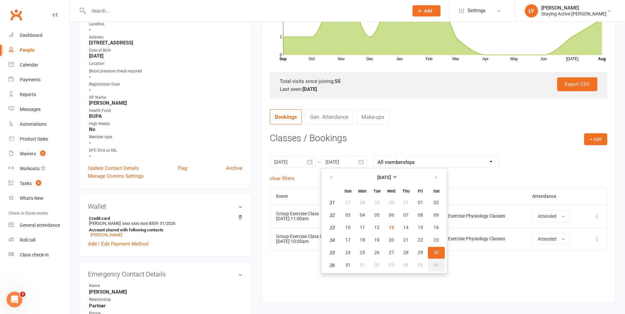
click at [434, 265] on span "06" at bounding box center [436, 265] width 5 height 5
type input "06 Sep 2025"
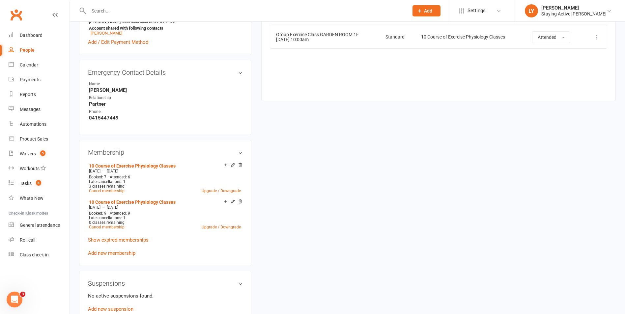
scroll to position [429, 0]
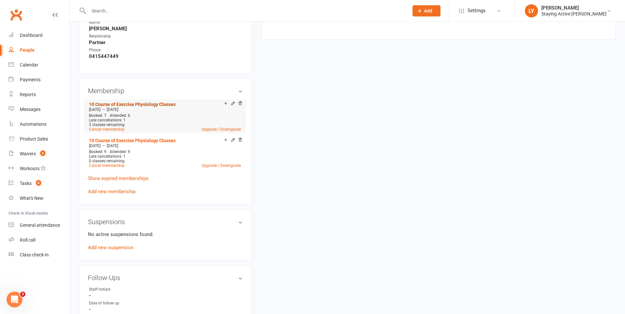
click at [158, 104] on link "10 Course of Exercise Physiology Classes" at bounding box center [132, 104] width 87 height 5
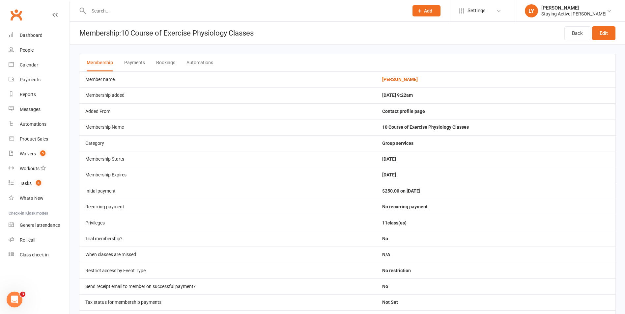
click at [168, 57] on button "Bookings" at bounding box center [165, 62] width 19 height 17
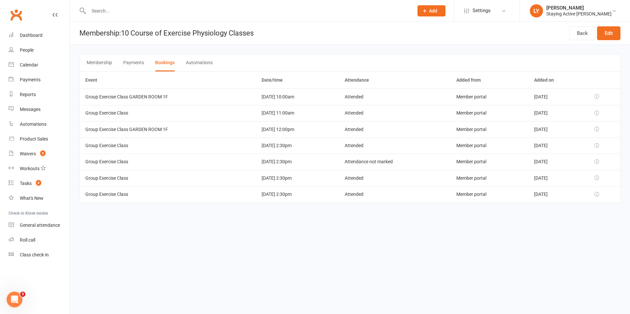
click at [99, 66] on button "Membership" at bounding box center [99, 62] width 25 height 17
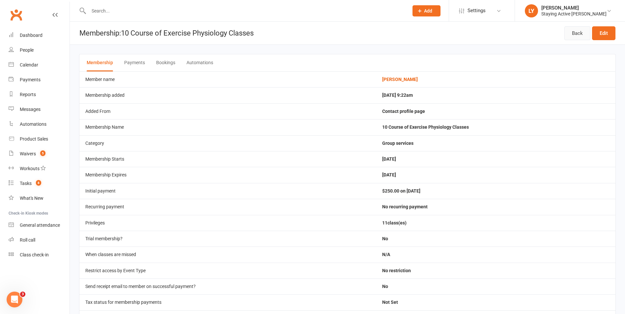
drag, startPoint x: 582, startPoint y: 32, endPoint x: 579, endPoint y: 46, distance: 14.5
click at [582, 32] on link "Back" at bounding box center [578, 33] width 26 height 14
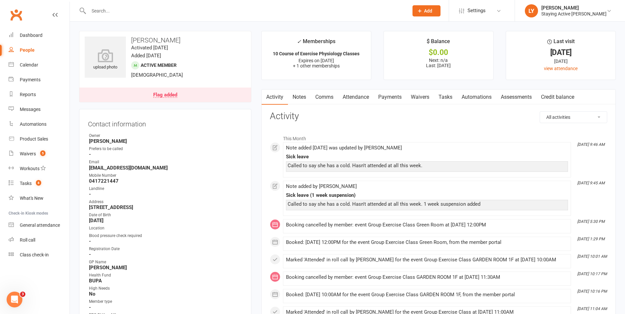
click at [397, 98] on link "Payments" at bounding box center [390, 97] width 33 height 15
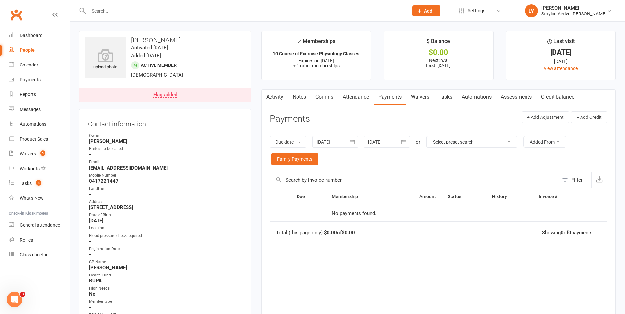
click at [368, 99] on link "Attendance" at bounding box center [356, 97] width 36 height 15
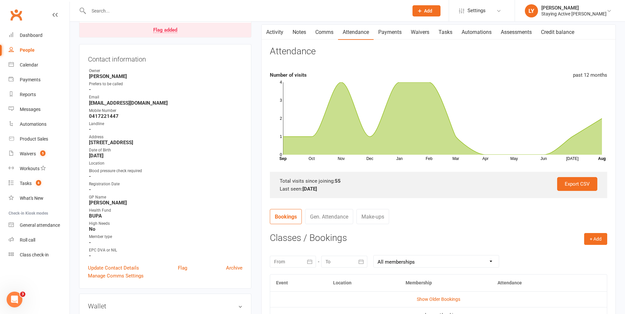
scroll to position [165, 0]
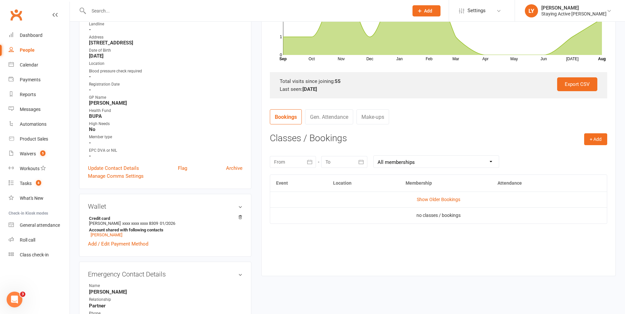
drag, startPoint x: 311, startPoint y: 164, endPoint x: 306, endPoint y: 164, distance: 5.3
click at [312, 164] on icon "button" at bounding box center [310, 162] width 5 height 4
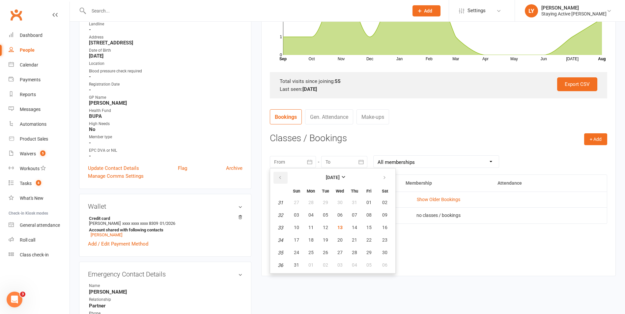
click at [280, 176] on icon "button" at bounding box center [280, 177] width 5 height 5
click at [280, 177] on icon "button" at bounding box center [280, 177] width 5 height 5
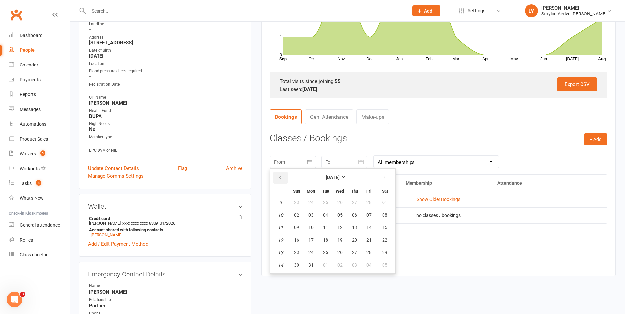
click at [280, 177] on icon "button" at bounding box center [280, 177] width 5 height 5
click at [300, 222] on button "09" at bounding box center [297, 228] width 14 height 12
type input "09 Feb 2025"
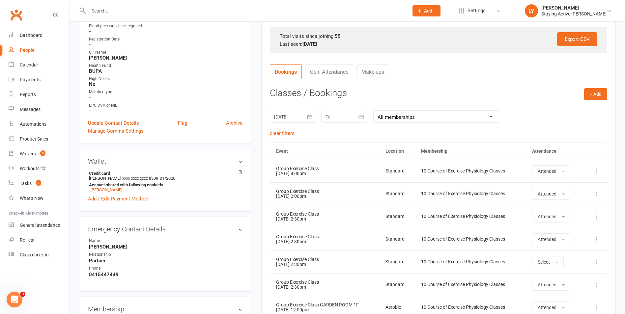
scroll to position [330, 0]
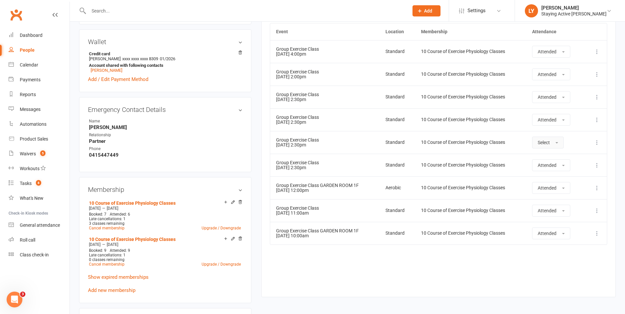
click at [562, 146] on button "Select" at bounding box center [548, 143] width 32 height 12
click at [565, 161] on link "Attended" at bounding box center [565, 157] width 65 height 13
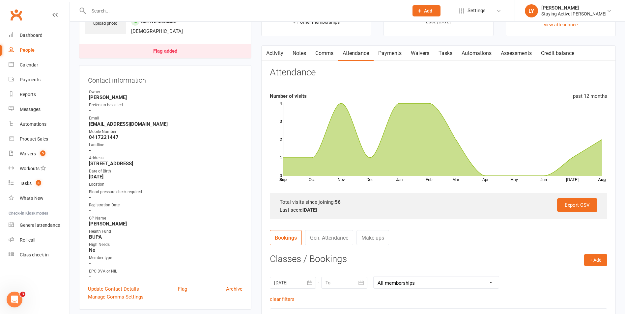
scroll to position [0, 0]
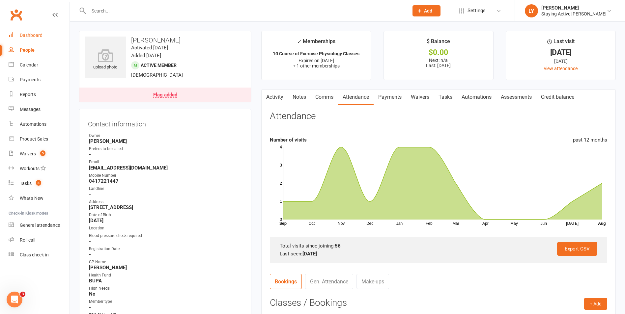
click at [46, 40] on link "Dashboard" at bounding box center [39, 35] width 61 height 15
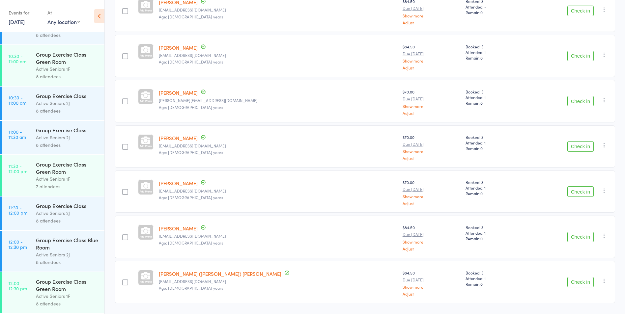
scroll to position [560, 0]
drag, startPoint x: 63, startPoint y: 254, endPoint x: 55, endPoint y: 253, distance: 8.7
click at [63, 254] on div "Active Seniors 2J" at bounding box center [67, 254] width 63 height 8
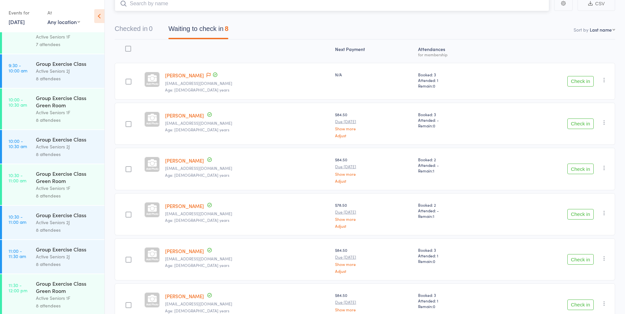
scroll to position [429, 0]
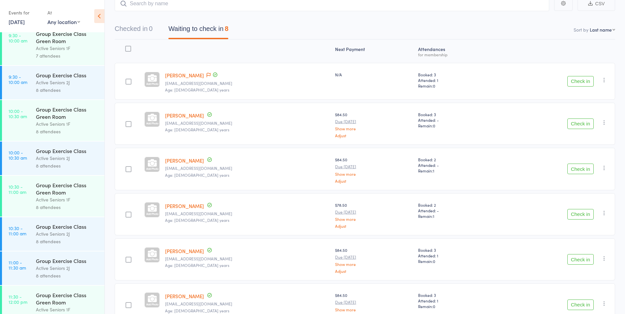
click at [55, 142] on div "Group Exercise Class Active Seniors 2J 8 attendees" at bounding box center [70, 159] width 69 height 34
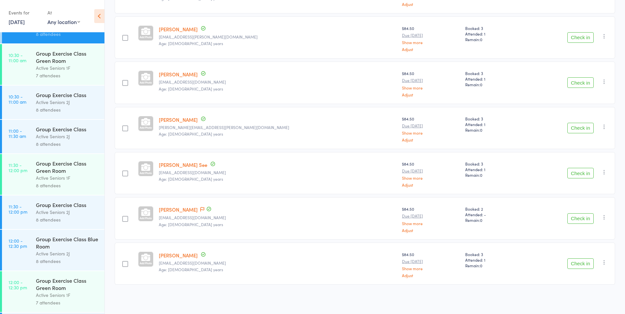
scroll to position [396, 0]
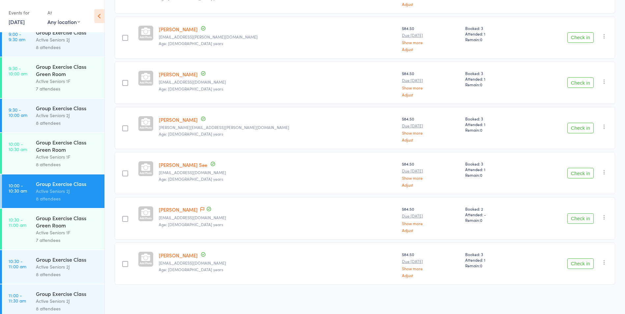
click at [51, 155] on div "Active Seniors 1F" at bounding box center [67, 157] width 63 height 8
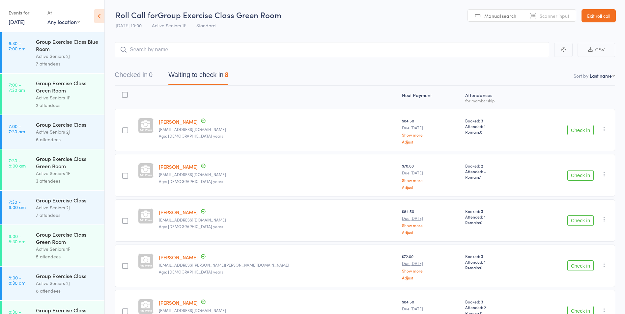
click at [602, 21] on link "Exit roll call" at bounding box center [599, 15] width 34 height 13
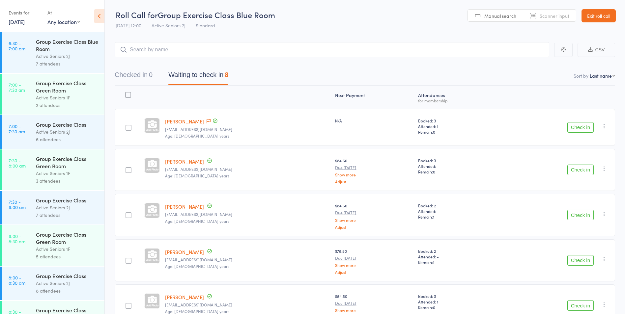
click at [590, 15] on link "Exit roll call" at bounding box center [599, 15] width 34 height 13
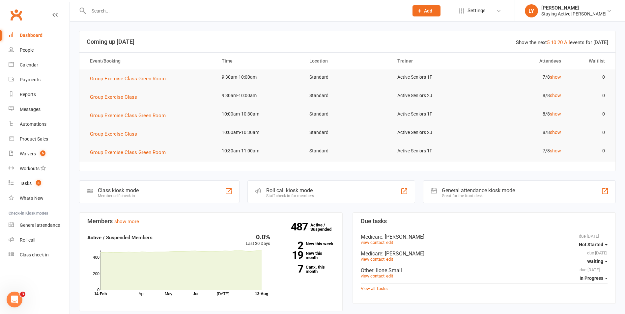
click at [197, 15] on input "text" at bounding box center [245, 10] width 317 height 9
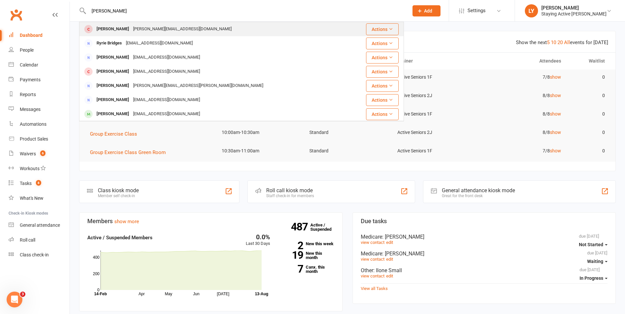
type input "bridget"
click at [132, 29] on div "bridget_leong@hotmail.com" at bounding box center [182, 29] width 103 height 10
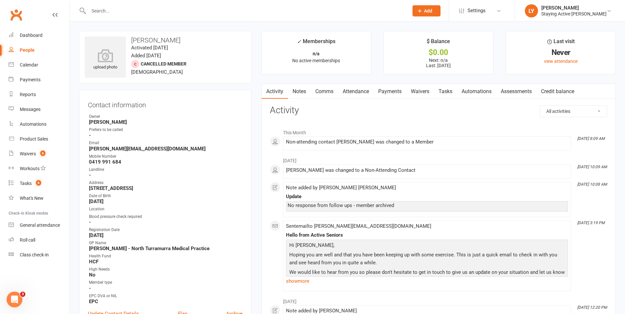
click at [392, 89] on link "Payments" at bounding box center [390, 91] width 33 height 15
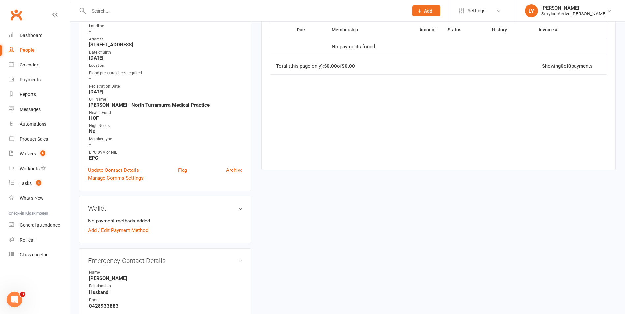
scroll to position [132, 0]
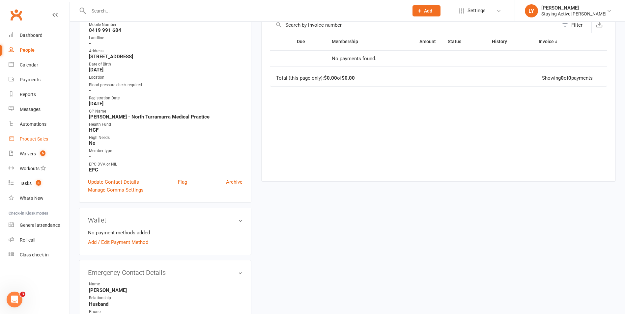
click at [31, 136] on link "Product Sales" at bounding box center [39, 139] width 61 height 15
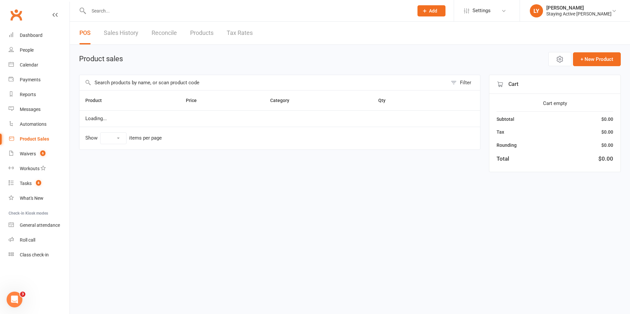
select select "10"
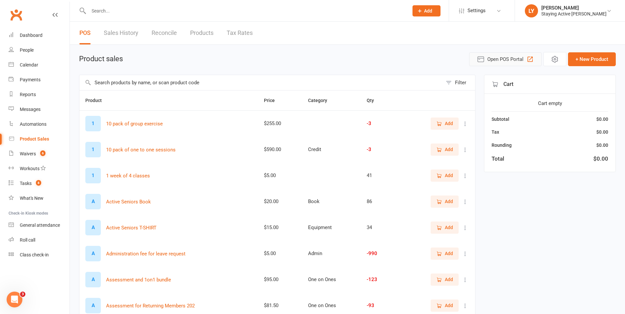
click at [504, 59] on span "Open POS Portal" at bounding box center [506, 59] width 36 height 8
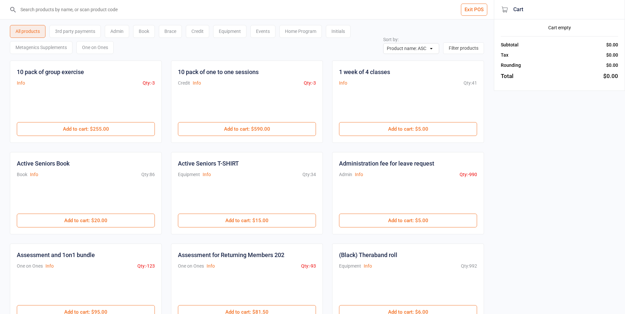
click at [341, 33] on div "Initials" at bounding box center [338, 31] width 25 height 13
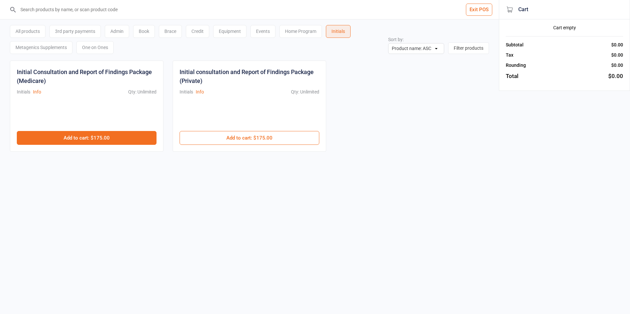
click at [106, 134] on button "Add to cart : $175.00" at bounding box center [87, 138] width 140 height 14
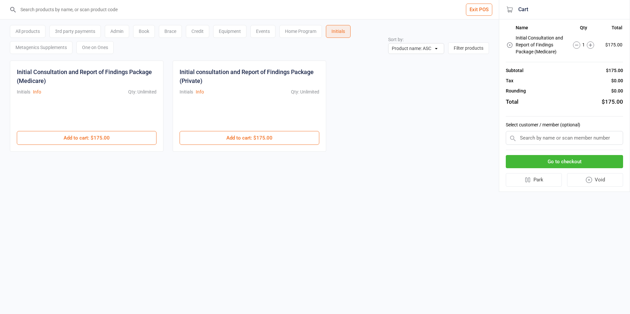
click at [546, 139] on input "text" at bounding box center [564, 138] width 117 height 14
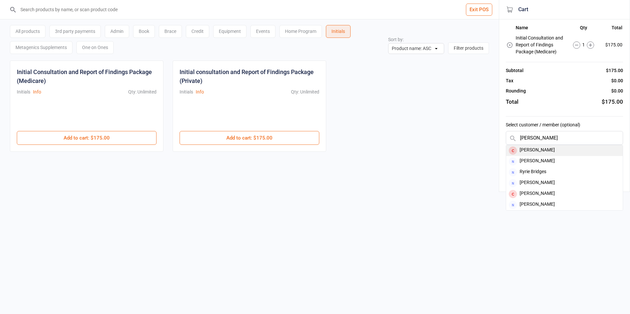
type input "[PERSON_NAME]"
click at [547, 148] on div "[PERSON_NAME]" at bounding box center [564, 150] width 117 height 11
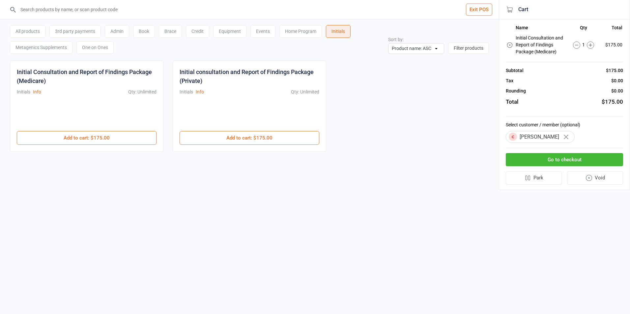
click at [549, 166] on button "Go to checkout" at bounding box center [564, 160] width 117 height 14
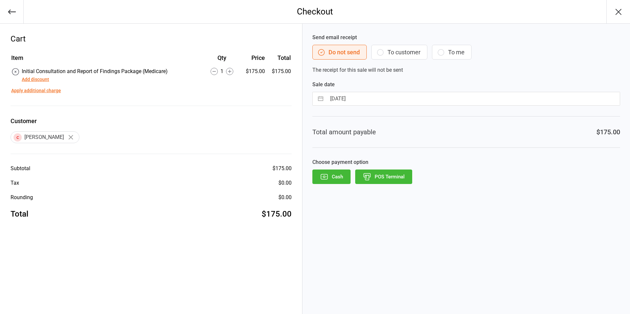
click at [376, 179] on button "POS Terminal" at bounding box center [383, 177] width 57 height 15
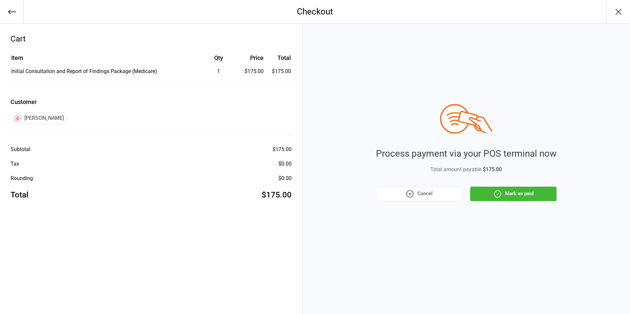
drag, startPoint x: 516, startPoint y: 191, endPoint x: 517, endPoint y: 194, distance: 3.7
click at [517, 194] on button "Mark as paid" at bounding box center [513, 194] width 86 height 15
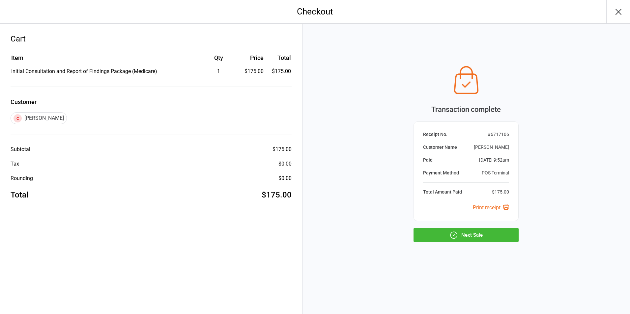
click at [488, 234] on button "Next Sale" at bounding box center [466, 235] width 105 height 15
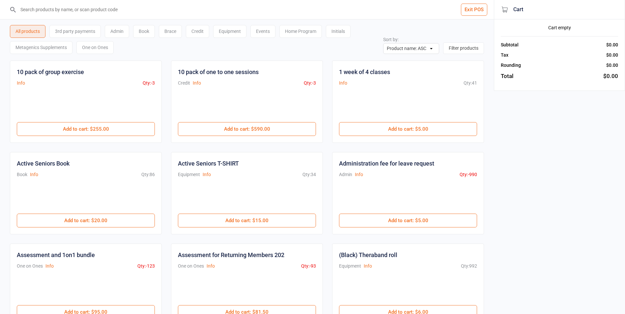
click at [275, 1] on input "search" at bounding box center [251, 9] width 468 height 19
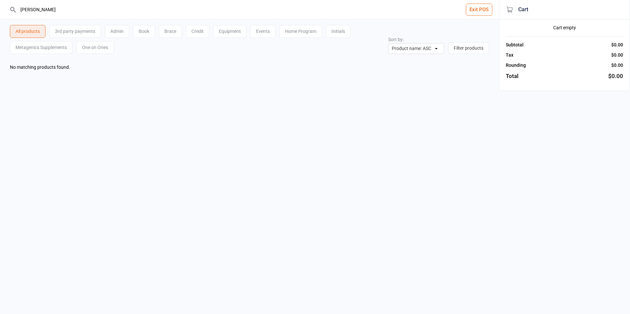
type input "[PERSON_NAME]"
click at [484, 11] on button "Exit POS" at bounding box center [479, 10] width 26 height 12
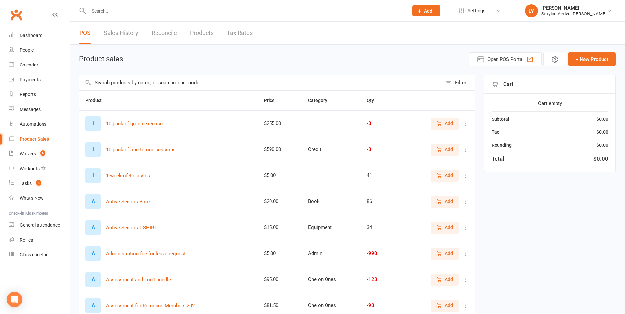
click at [280, 8] on input "text" at bounding box center [245, 10] width 317 height 9
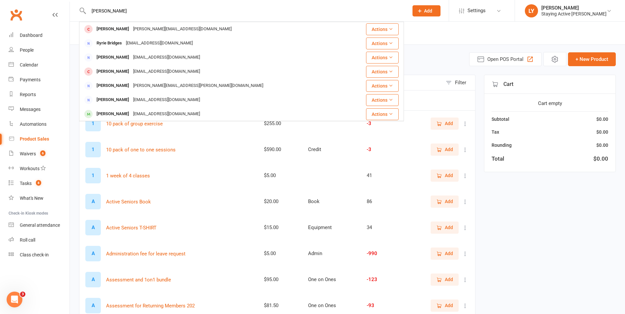
type input "[PERSON_NAME]"
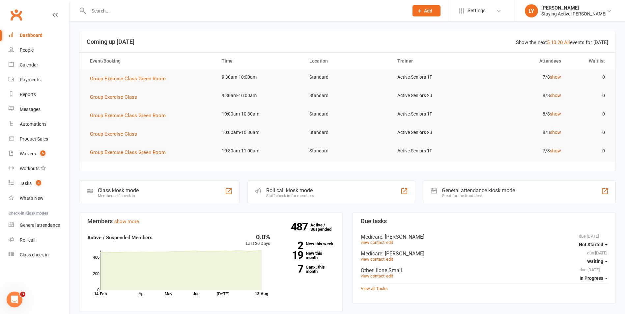
click at [216, 12] on input "text" at bounding box center [245, 10] width 317 height 9
click at [162, 15] on input "text" at bounding box center [245, 10] width 317 height 9
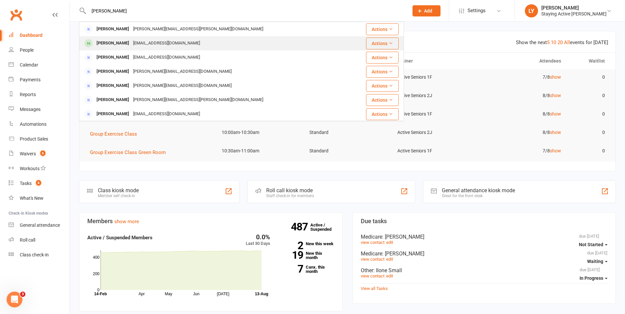
type input "helen wed"
click at [100, 40] on div "[PERSON_NAME]" at bounding box center [113, 44] width 37 height 10
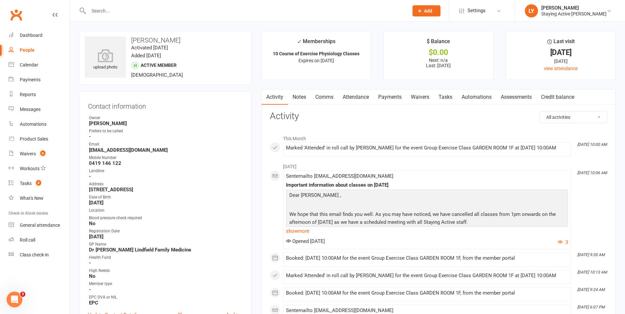
click at [363, 96] on link "Attendance" at bounding box center [356, 97] width 36 height 15
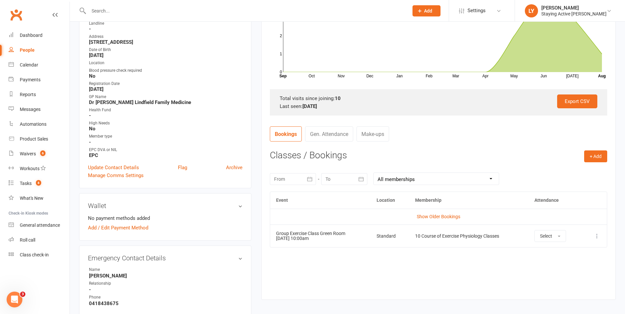
scroll to position [132, 0]
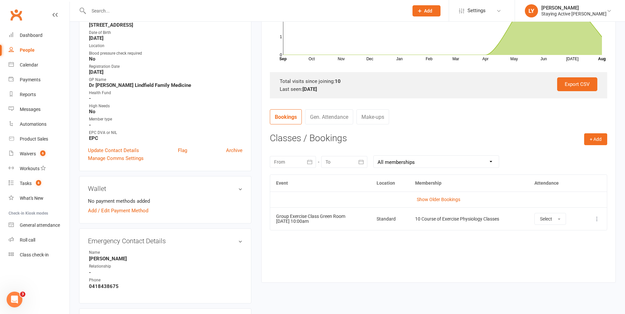
scroll to position [198, 0]
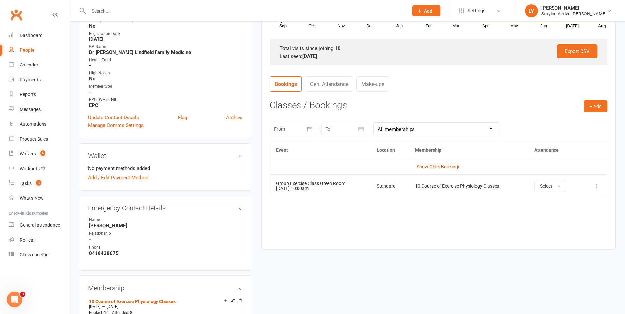
click at [449, 166] on link "Show Older Bookings" at bounding box center [439, 166] width 44 height 5
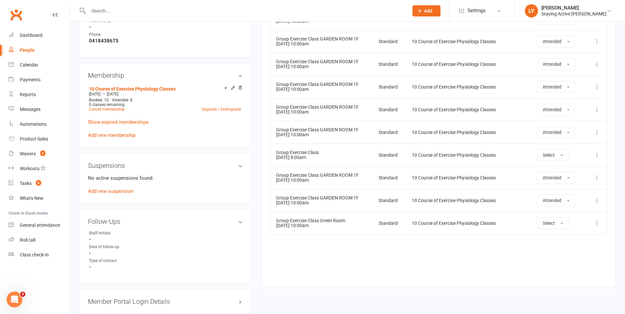
scroll to position [396, 0]
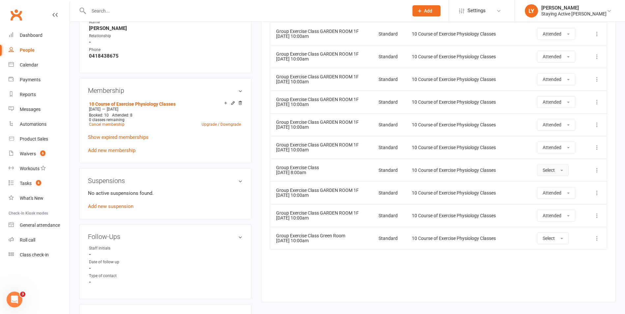
click at [567, 172] on button "Select" at bounding box center [553, 170] width 32 height 12
click at [398, 264] on div "Event Location Membership Attendance Hide Older Bookings Group Exercise Class G…" at bounding box center [439, 118] width 338 height 349
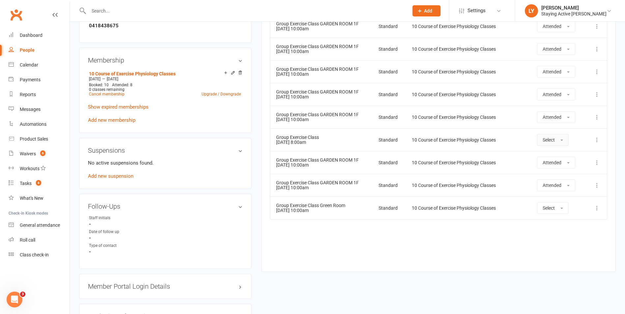
scroll to position [429, 0]
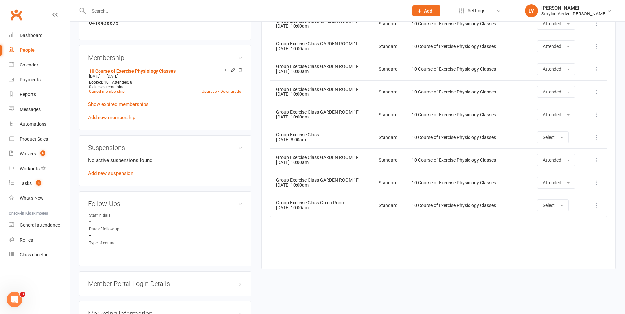
click at [597, 138] on icon at bounding box center [597, 137] width 7 height 7
click at [560, 176] on link "Delete booking" at bounding box center [568, 176] width 65 height 13
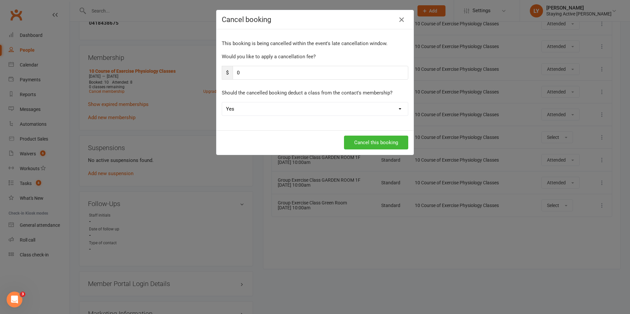
drag, startPoint x: 276, startPoint y: 104, endPoint x: 271, endPoint y: 109, distance: 7.3
click at [276, 107] on select "Yes No" at bounding box center [315, 109] width 186 height 13
select select "1"
click at [222, 103] on select "Yes No" at bounding box center [315, 109] width 186 height 13
click at [393, 140] on button "Cancel this booking" at bounding box center [376, 143] width 64 height 14
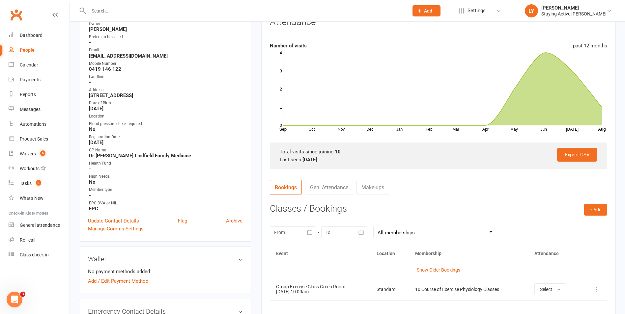
scroll to position [66, 0]
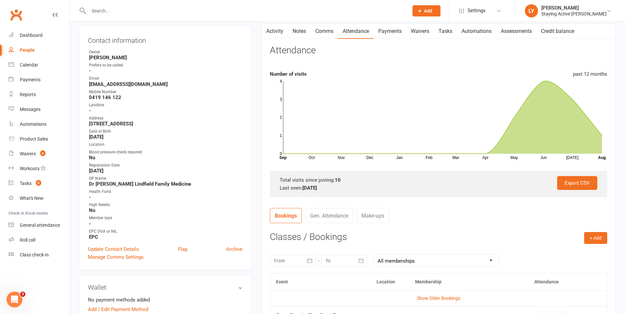
click at [321, 29] on link "Comms" at bounding box center [324, 31] width 27 height 15
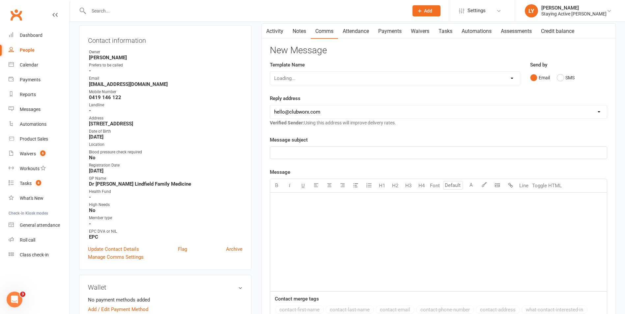
click at [358, 30] on link "Attendance" at bounding box center [356, 31] width 36 height 15
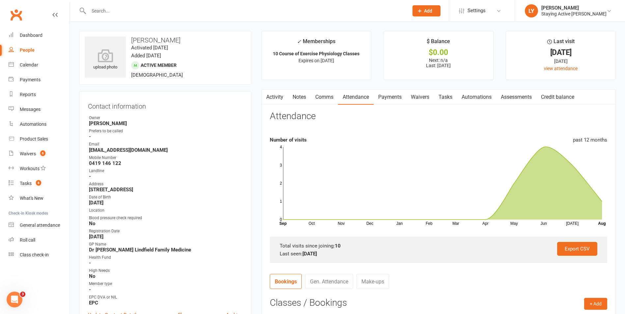
drag, startPoint x: 127, startPoint y: 11, endPoint x: 123, endPoint y: 11, distance: 4.3
click at [127, 11] on input "text" at bounding box center [245, 10] width 317 height 9
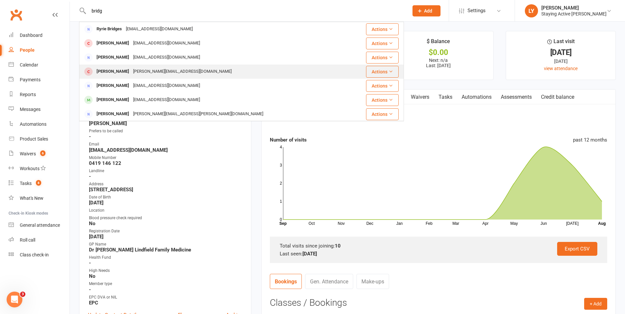
type input "bridg"
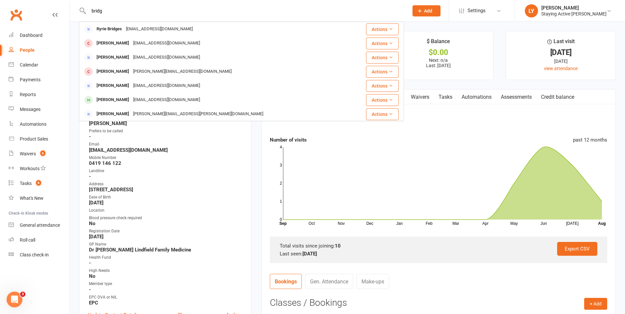
click at [152, 71] on div "bridget_leong@hotmail.com" at bounding box center [182, 72] width 103 height 10
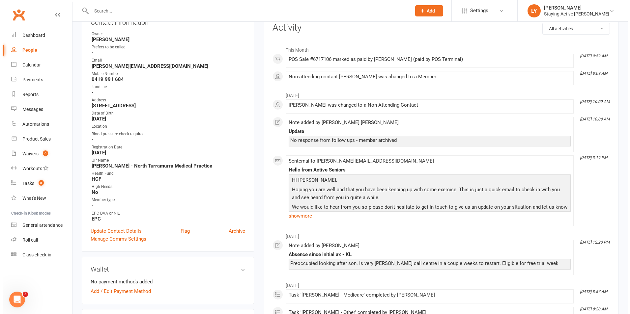
scroll to position [99, 0]
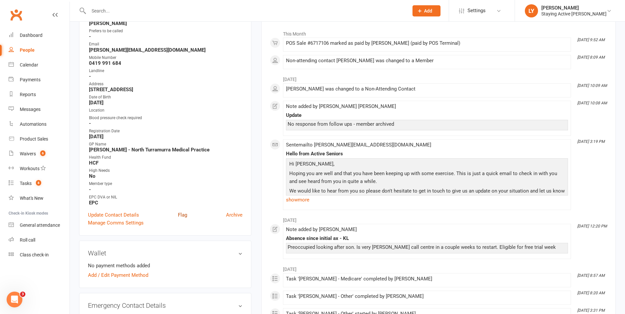
click at [179, 216] on link "Flag" at bounding box center [182, 215] width 9 height 8
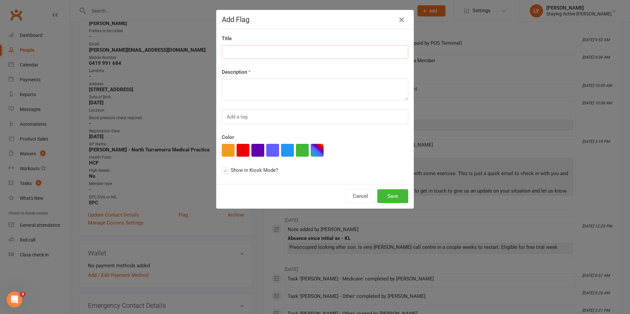
click at [248, 51] on input at bounding box center [315, 52] width 187 height 14
type input "Check-in"
click at [283, 85] on textarea "Please check in w/ Bridget re hypotensive event on 13/8/25." at bounding box center [315, 90] width 187 height 22
type textarea "Please check in w/ Bridget on the 14/8/25 re hypotensive event on 13/8/25."
click at [367, 122] on div "Add a tag" at bounding box center [315, 117] width 187 height 15
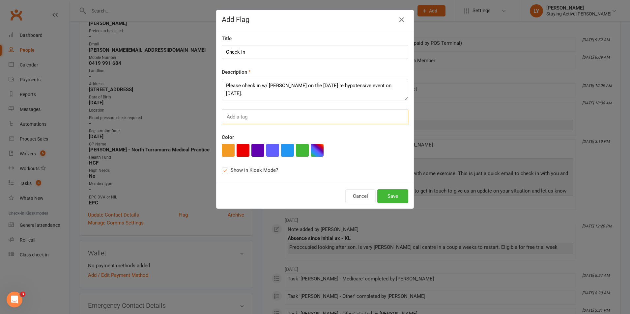
click at [381, 151] on div at bounding box center [315, 150] width 187 height 13
click at [391, 195] on button "Save" at bounding box center [392, 197] width 31 height 14
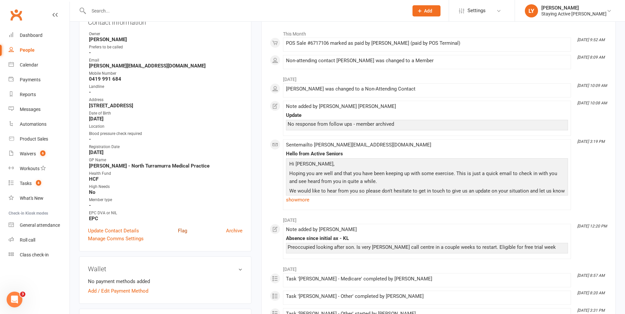
click at [182, 234] on link "Flag" at bounding box center [182, 231] width 9 height 8
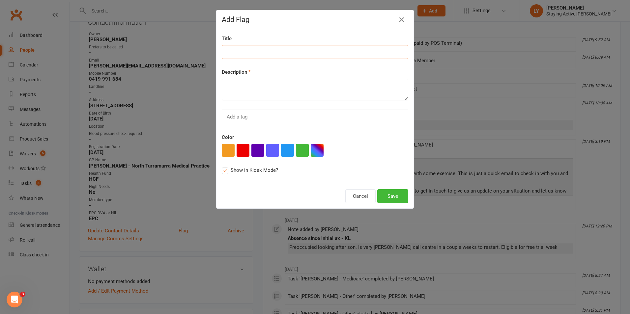
click at [293, 52] on input at bounding box center [315, 52] width 187 height 14
type input "Checking BP"
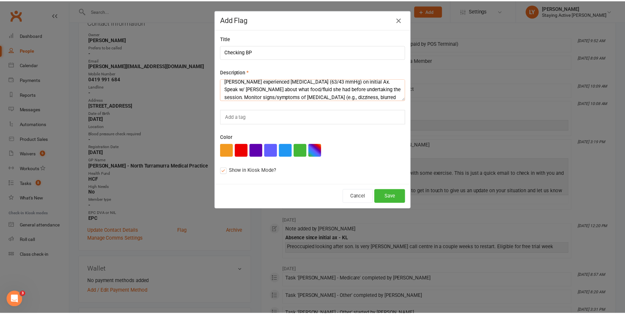
scroll to position [20, 0]
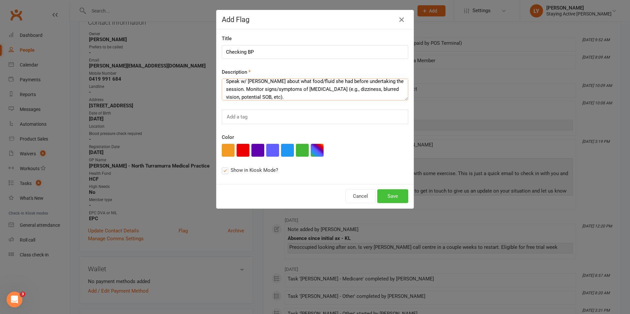
type textarea "Please ensure that Bridget measures BP before engaging w/ exercise. Bridget exp…"
click at [389, 197] on button "Save" at bounding box center [392, 197] width 31 height 14
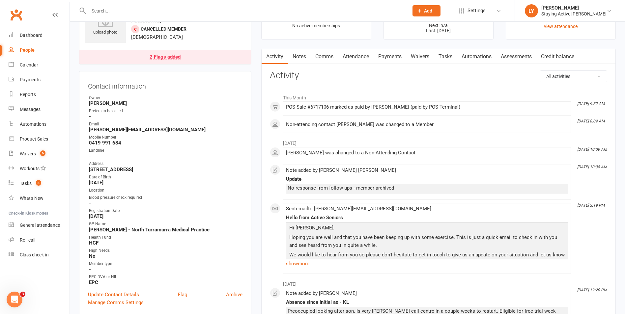
scroll to position [0, 0]
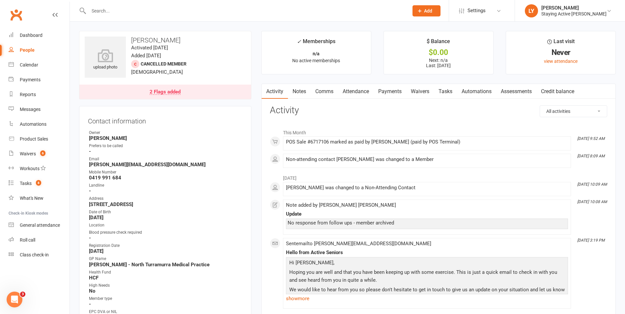
click at [176, 92] on div "2 Flags added" at bounding box center [165, 92] width 31 height 5
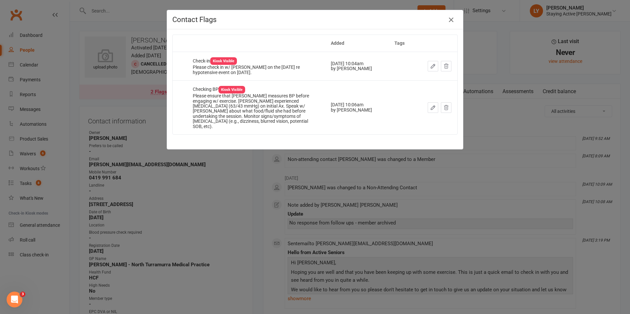
click at [447, 17] on icon "button" at bounding box center [451, 20] width 8 height 8
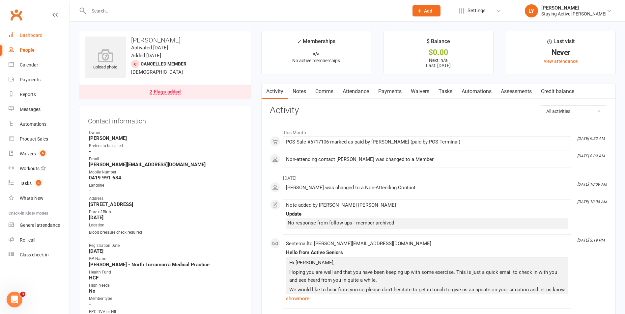
drag, startPoint x: 39, startPoint y: 34, endPoint x: 42, endPoint y: 30, distance: 4.5
click at [39, 34] on div "Dashboard" at bounding box center [31, 35] width 23 height 5
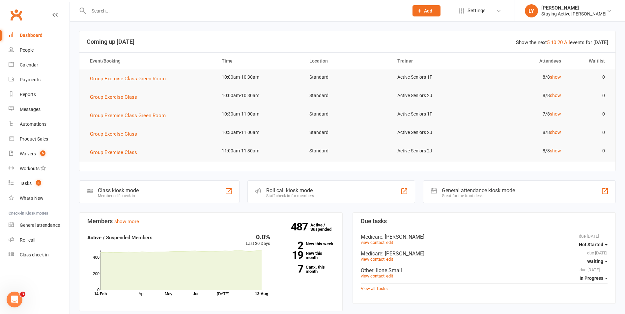
click at [326, 198] on div "Roll call kiosk mode Staff check-in for members" at bounding box center [331, 192] width 167 height 23
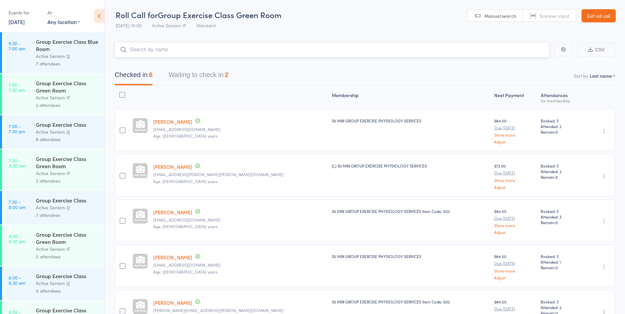
scroll to position [33, 0]
